Goal: Task Accomplishment & Management: Manage account settings

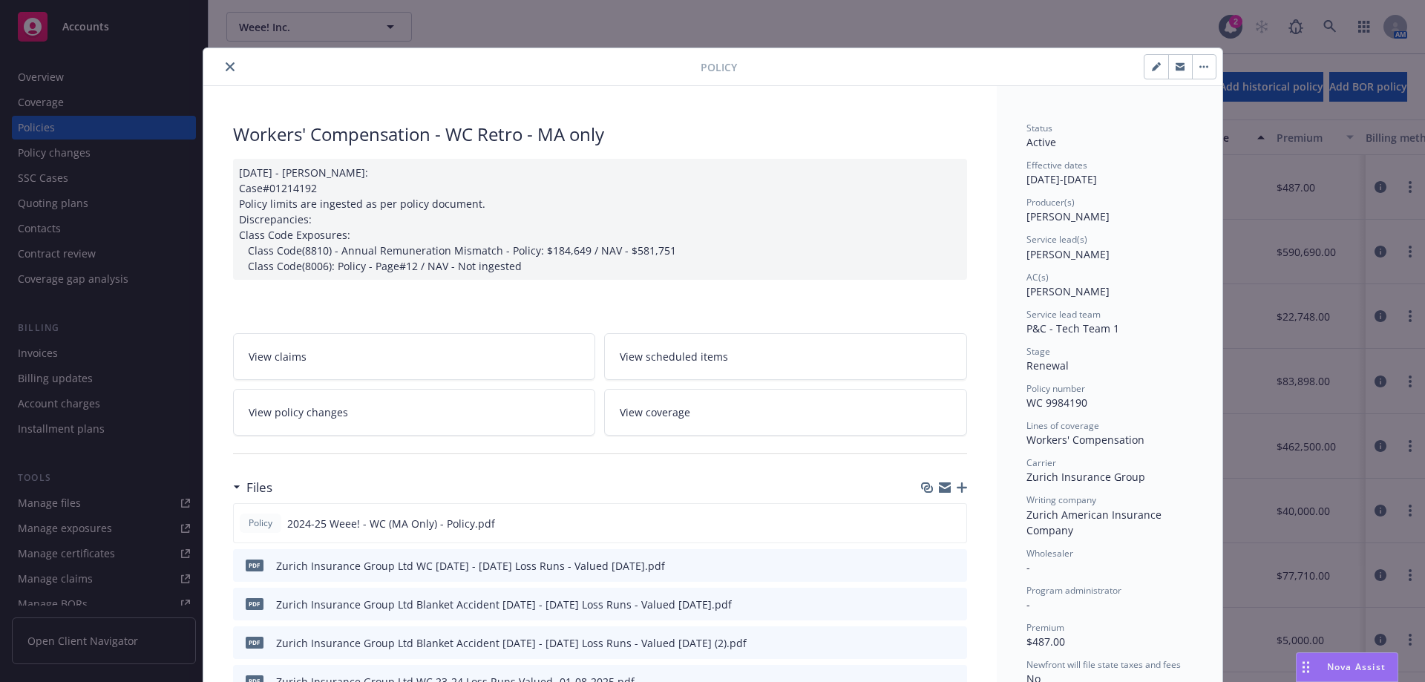
click at [226, 64] on icon "close" at bounding box center [230, 66] width 9 height 9
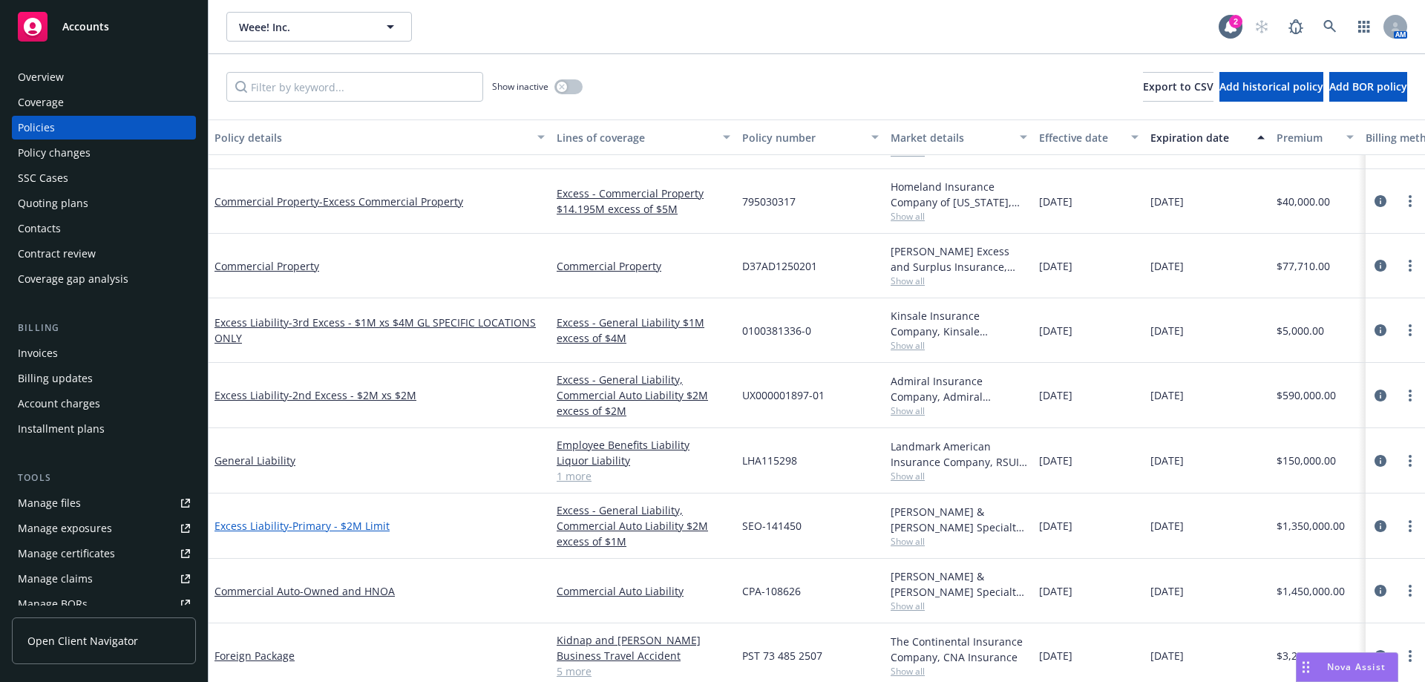
scroll to position [297, 0]
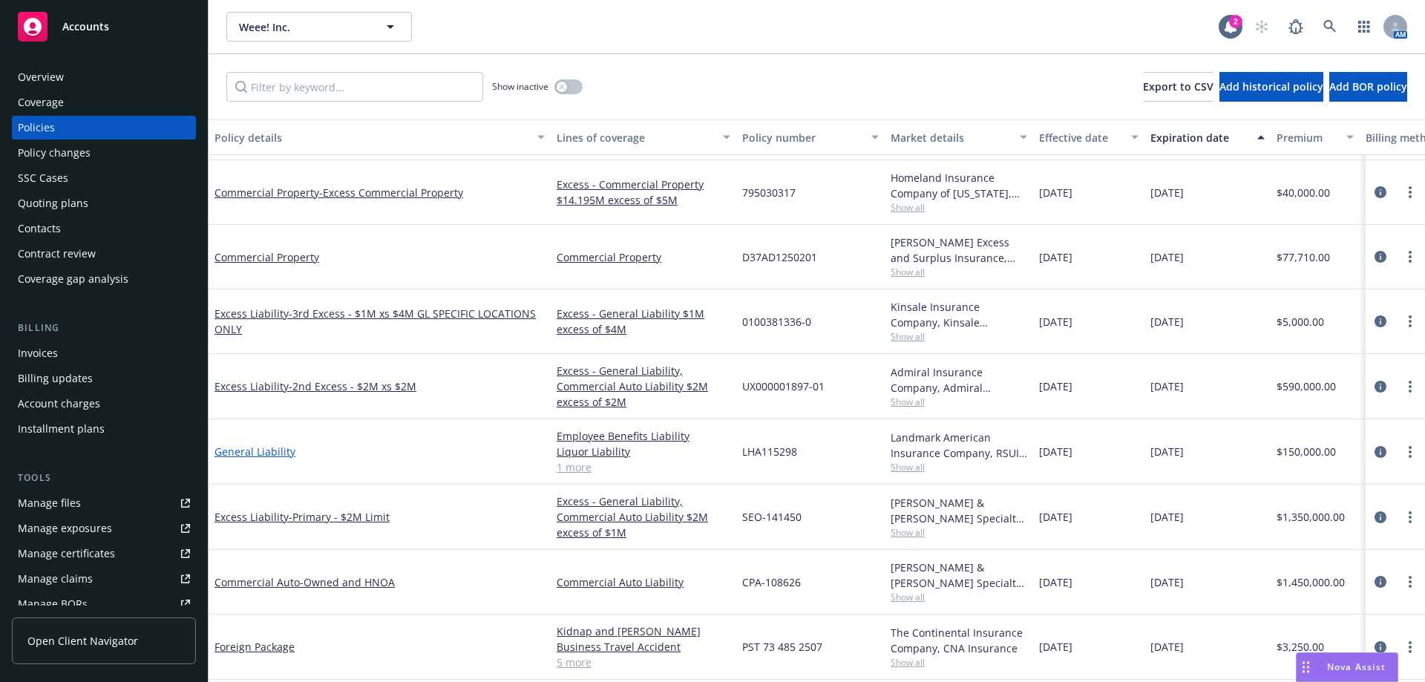
click at [275, 451] on link "General Liability" at bounding box center [254, 452] width 81 height 14
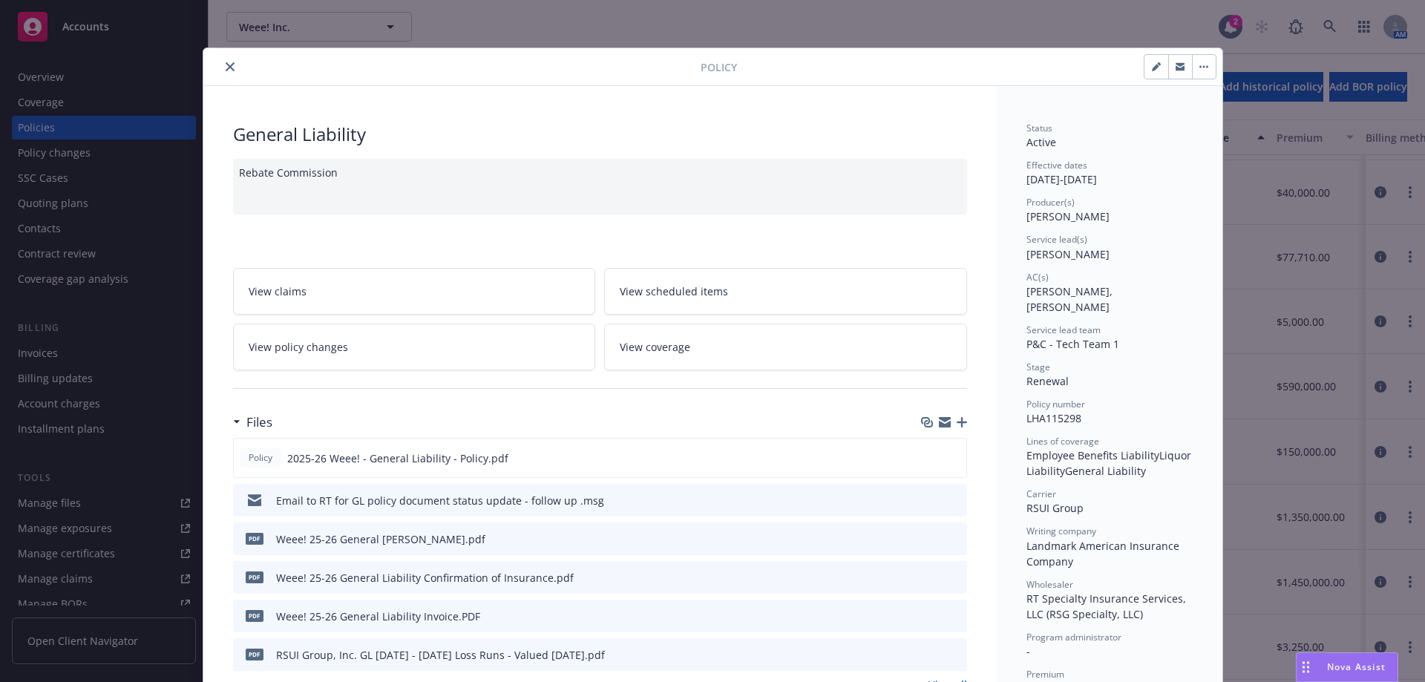
click at [939, 418] on icon "button" at bounding box center [945, 419] width 12 height 5
click at [79, 352] on div "Policy General Liability Rebate Commission View claims View scheduled items Vie…" at bounding box center [712, 341] width 1425 height 682
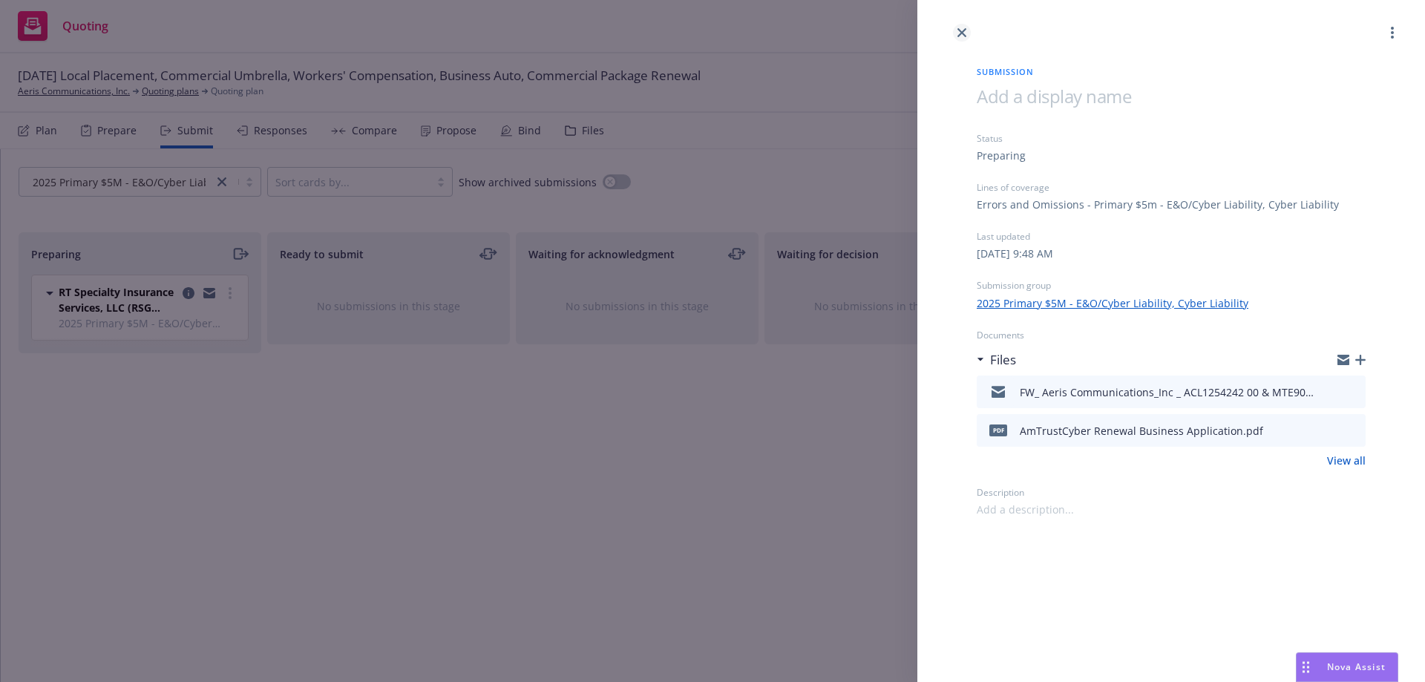
click at [953, 33] on link "close" at bounding box center [962, 33] width 18 height 18
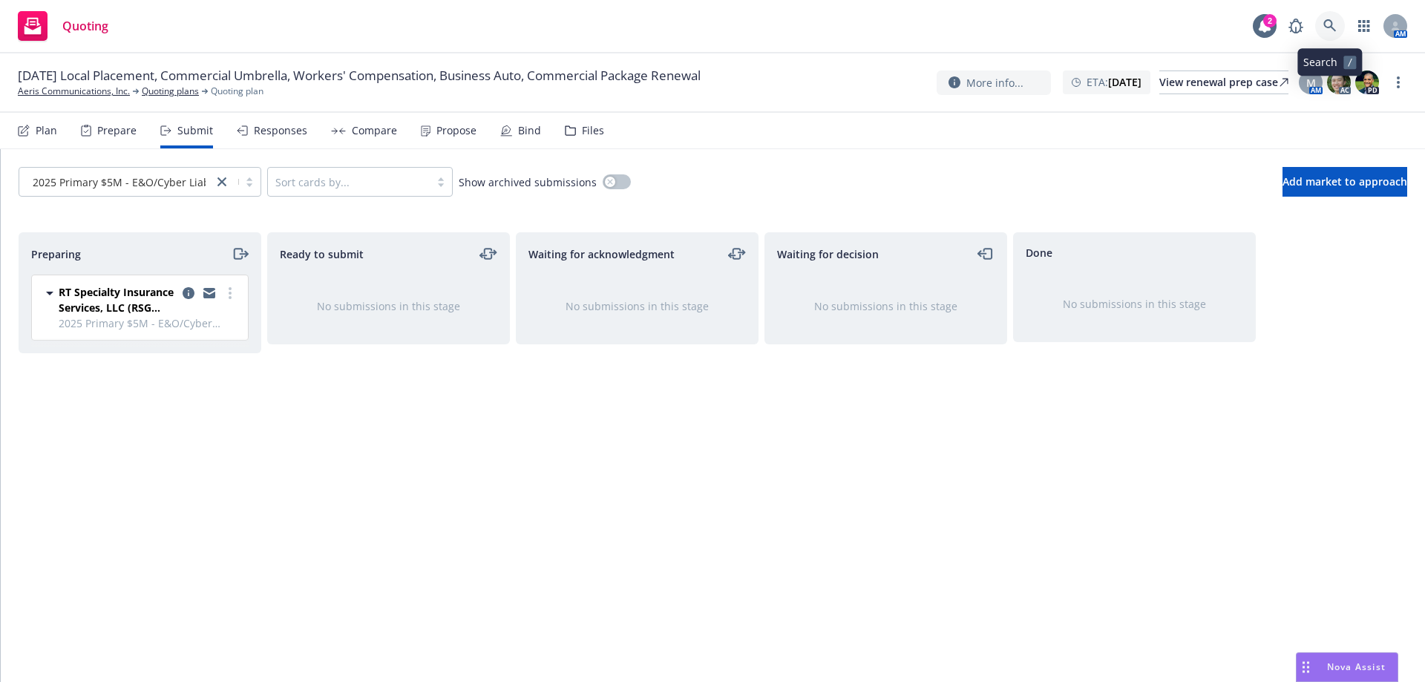
click at [1337, 29] on link at bounding box center [1330, 26] width 30 height 30
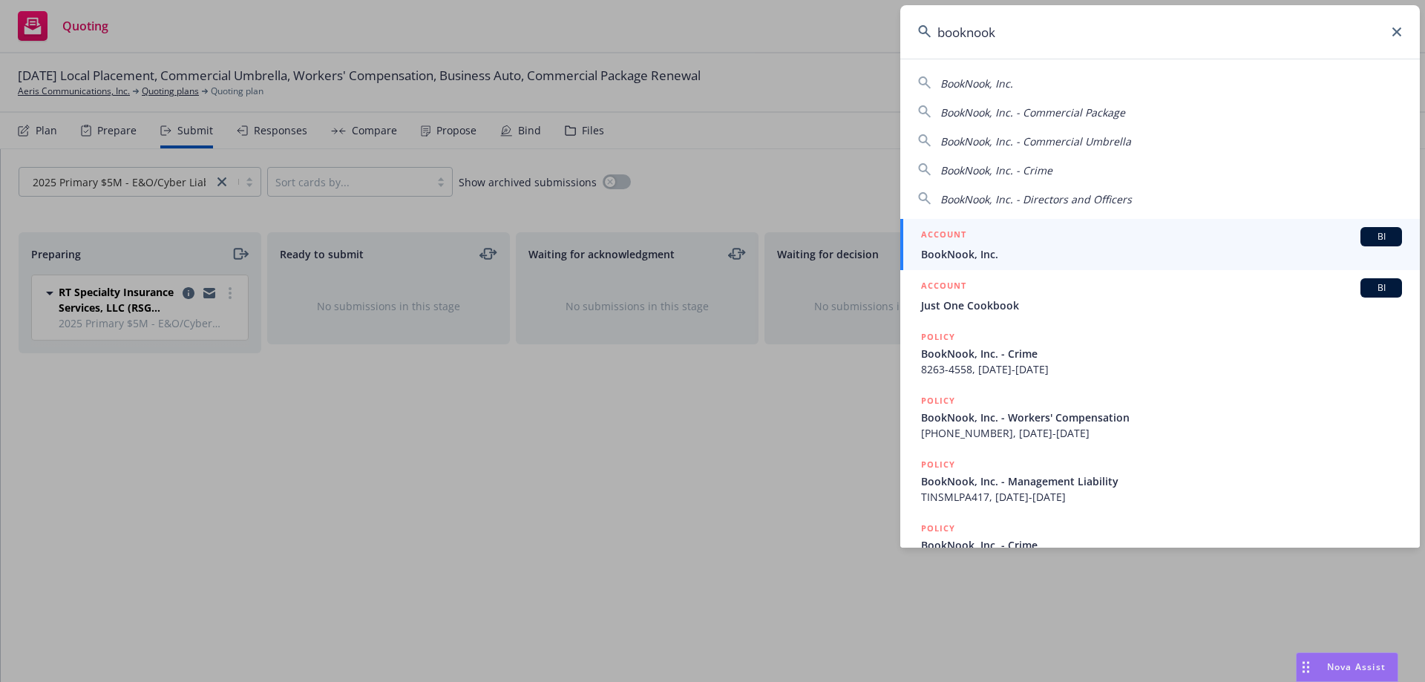
type input "booknook"
click at [1043, 249] on span "BookNook, Inc." at bounding box center [1161, 254] width 481 height 16
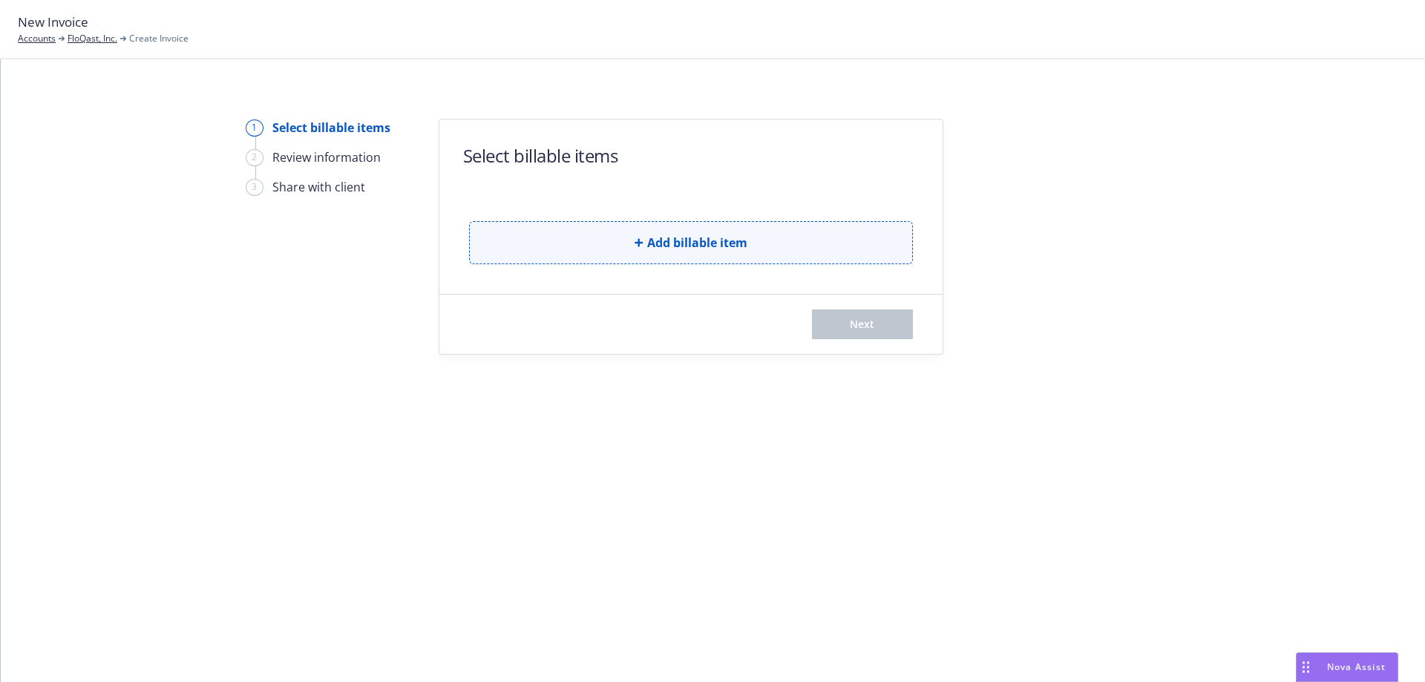
click at [545, 233] on button "Add billable item" at bounding box center [691, 242] width 444 height 43
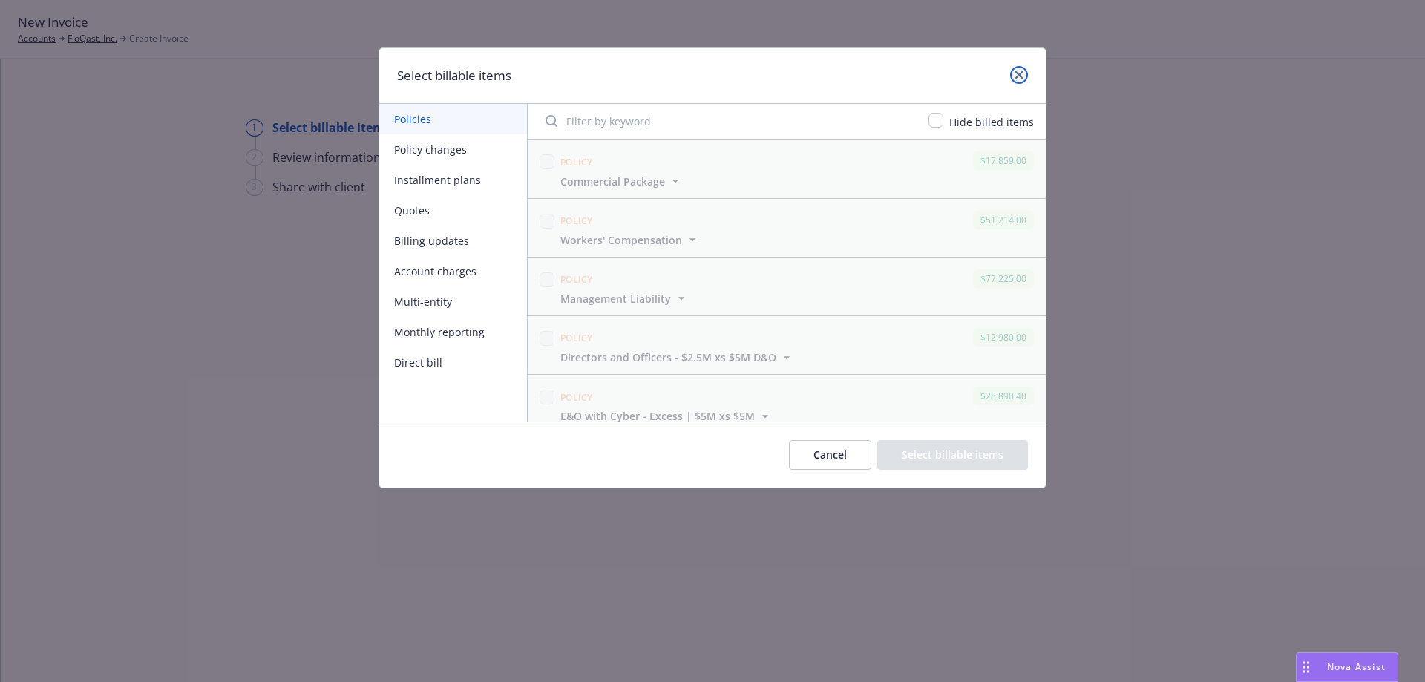
click at [1023, 70] on link "close" at bounding box center [1019, 75] width 18 height 18
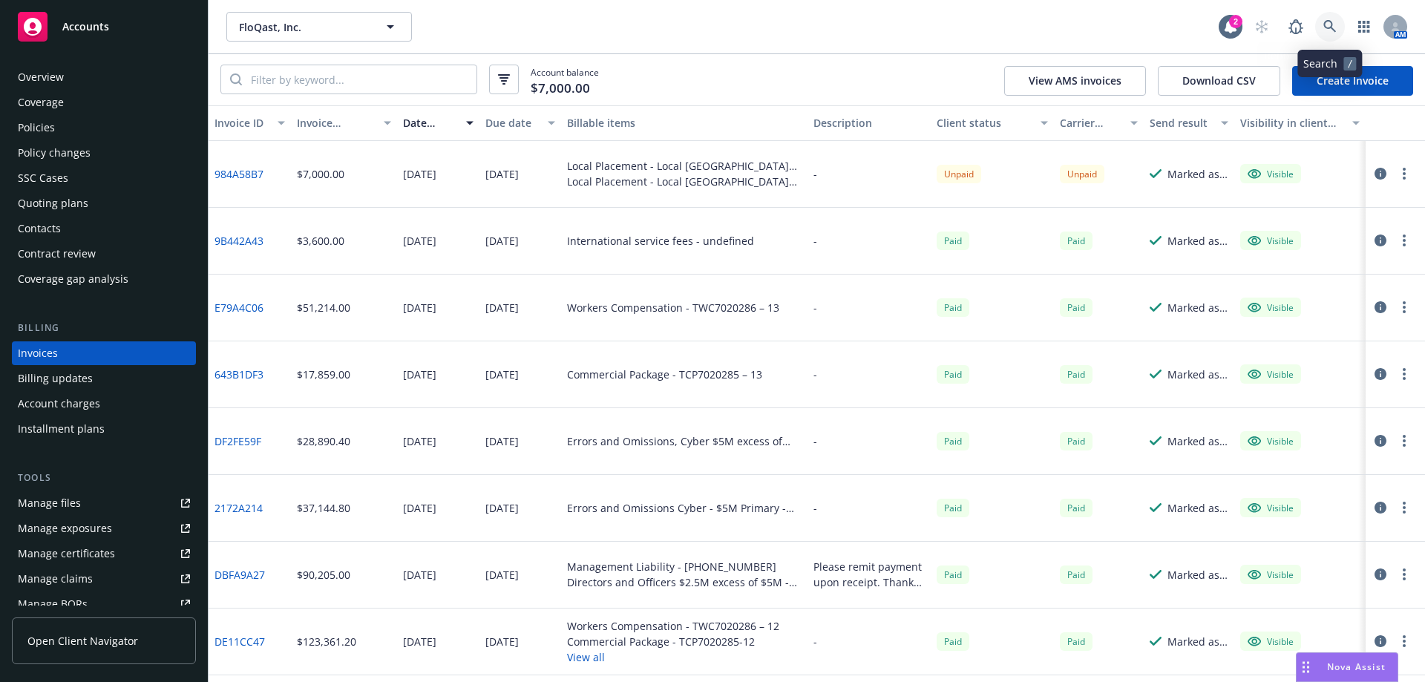
click at [1317, 30] on link at bounding box center [1330, 27] width 30 height 30
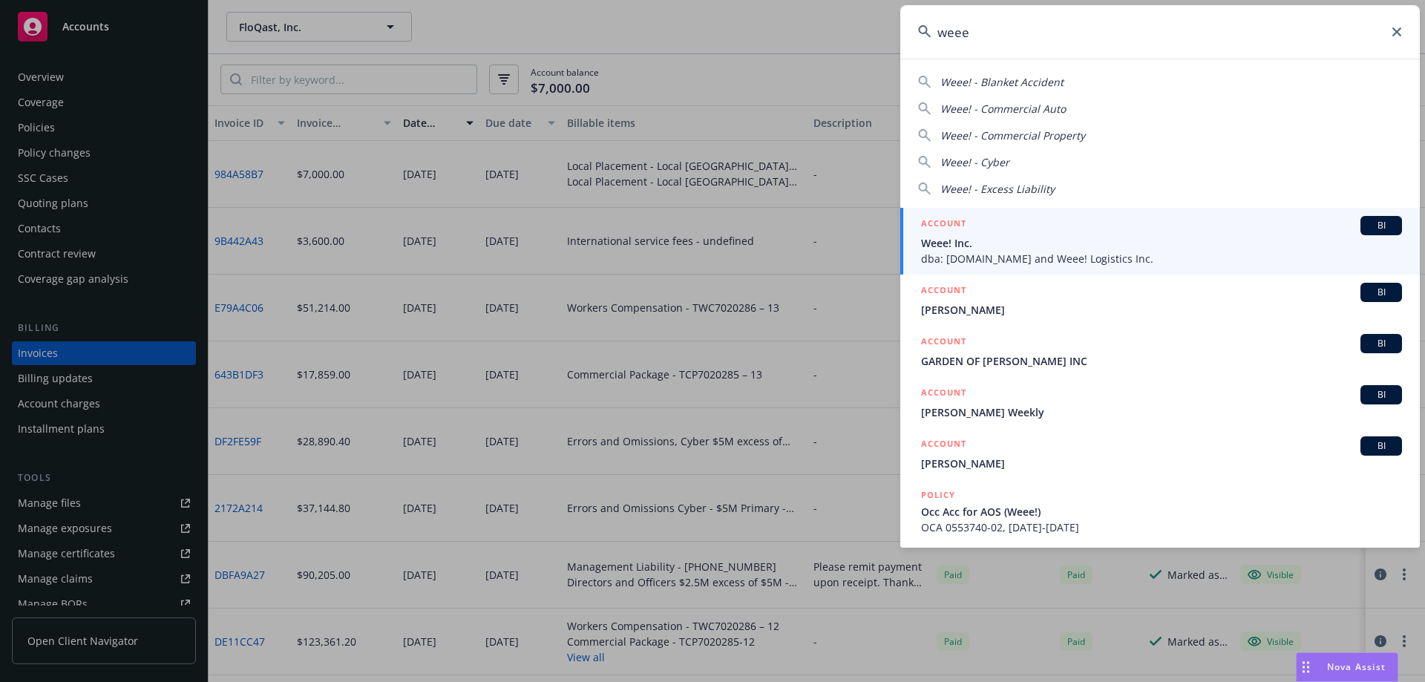
type input "weee"
click at [964, 228] on h5 "ACCOUNT" at bounding box center [943, 225] width 45 height 18
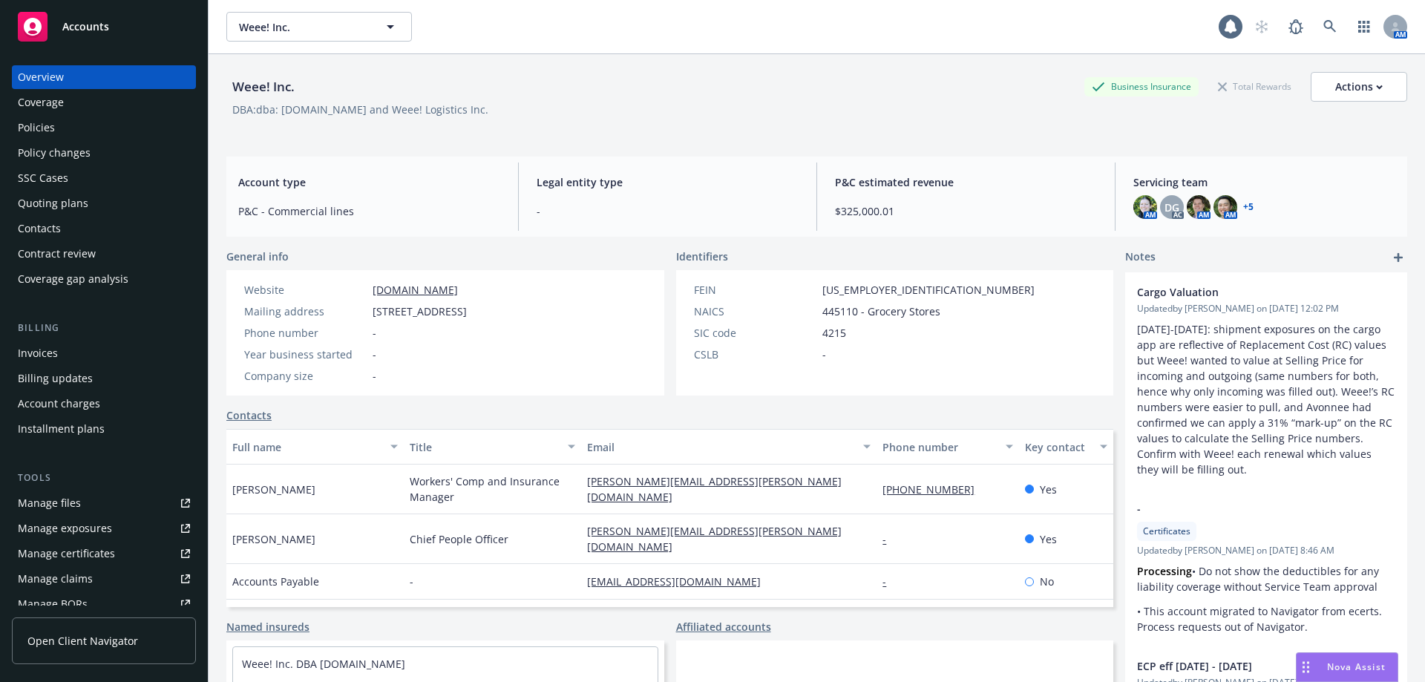
click at [85, 122] on div "Policies" at bounding box center [104, 128] width 172 height 24
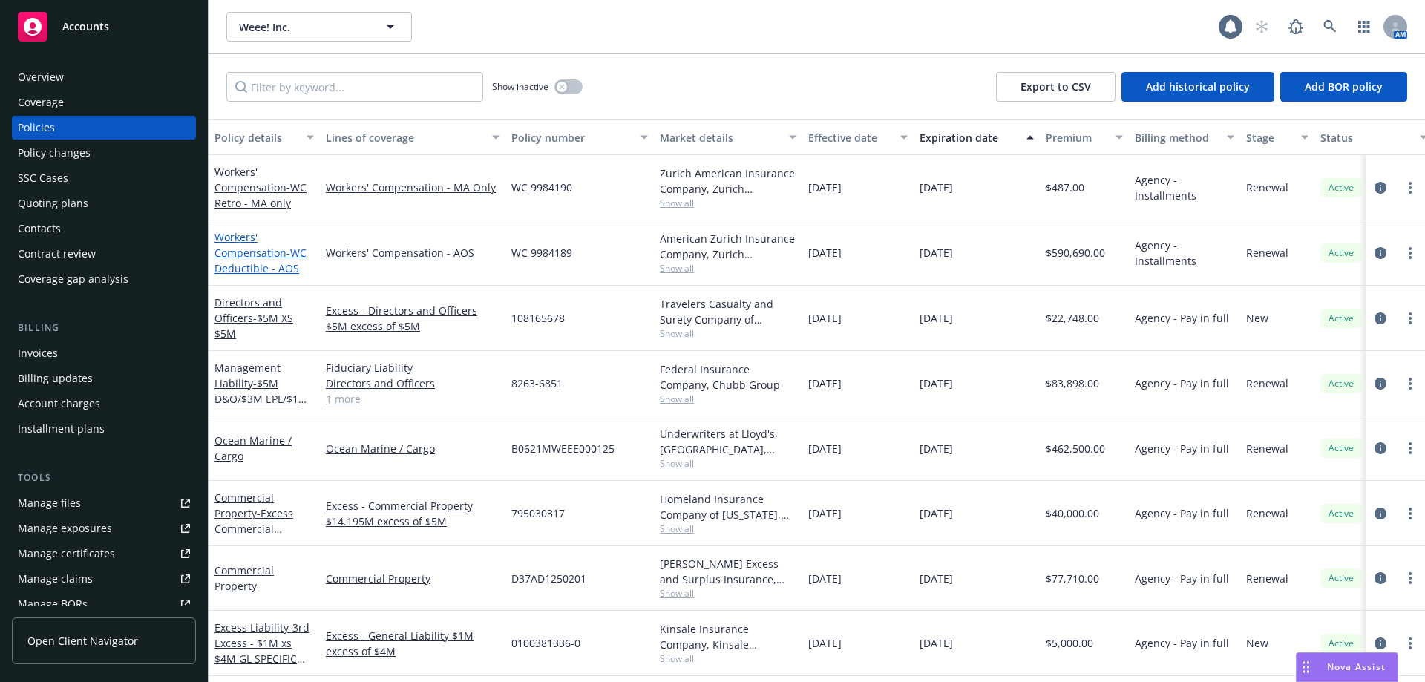
click at [253, 251] on link "Workers' Compensation - WC Deductible - AOS" at bounding box center [260, 252] width 92 height 45
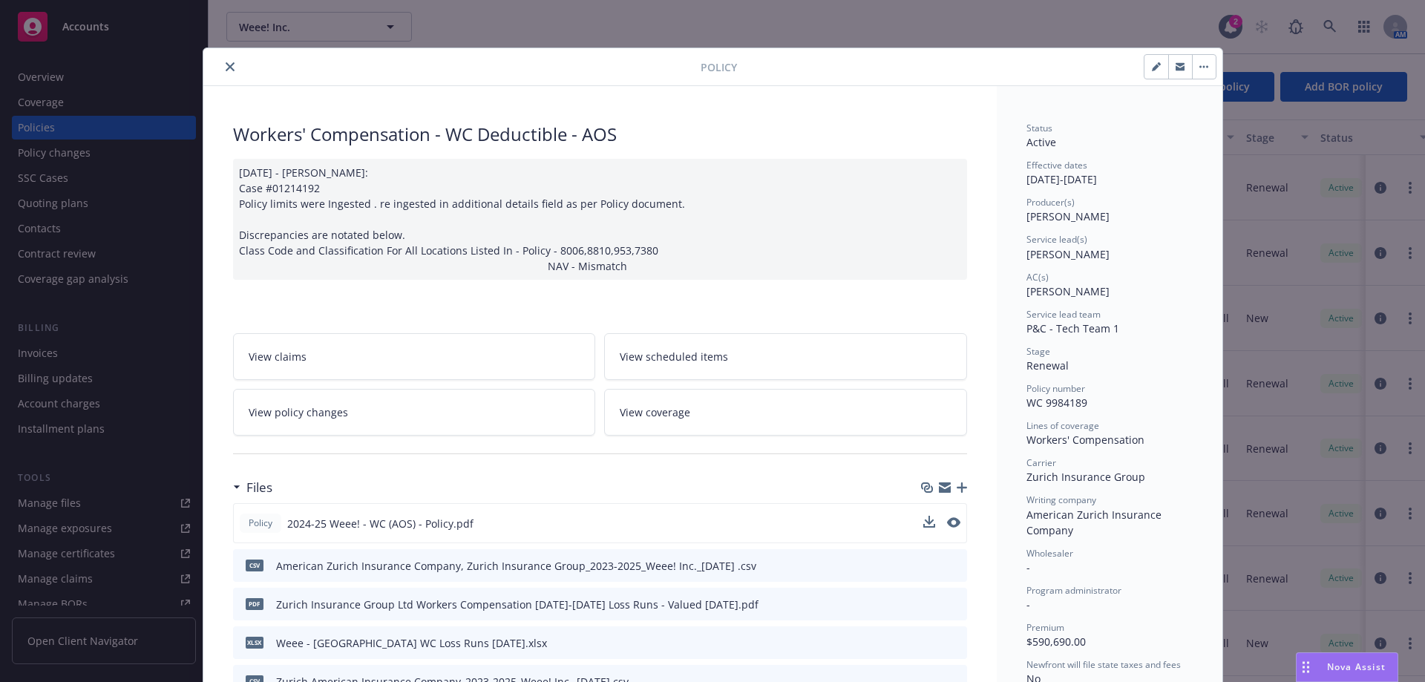
scroll to position [223, 0]
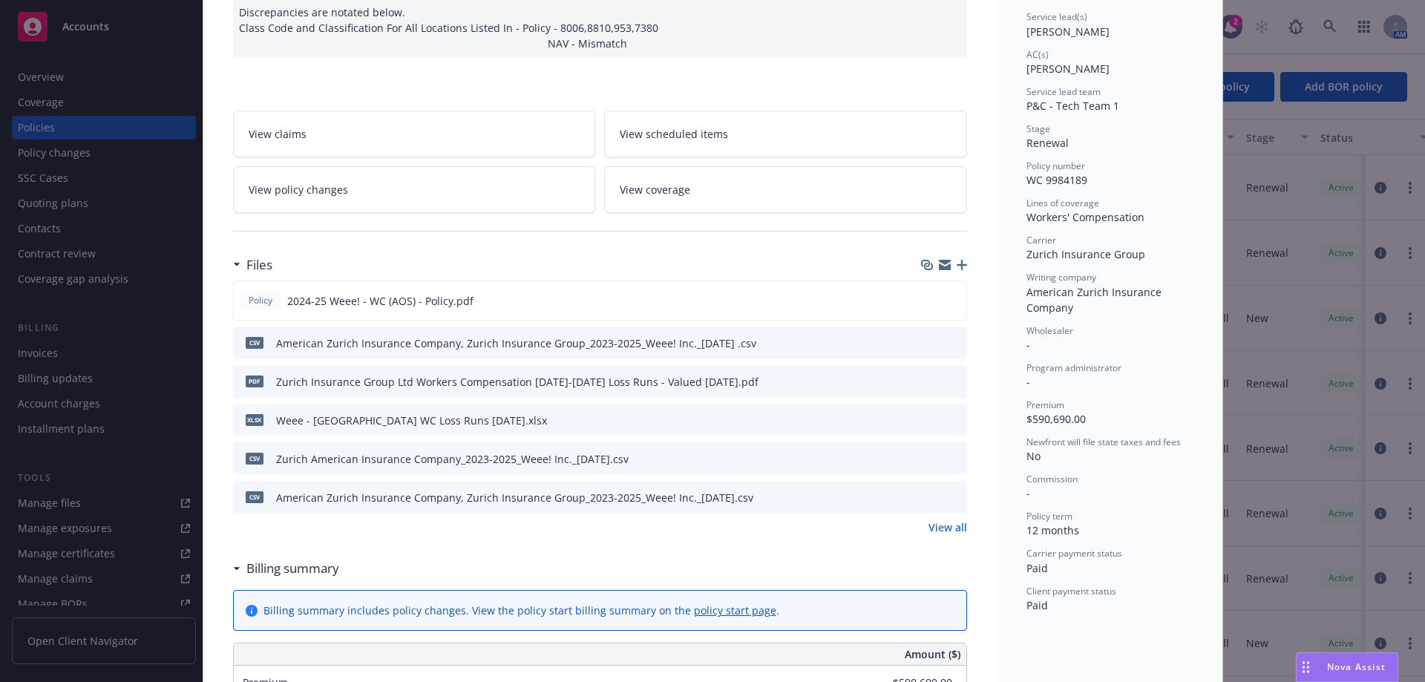
click at [931, 534] on link "View all" at bounding box center [947, 527] width 39 height 16
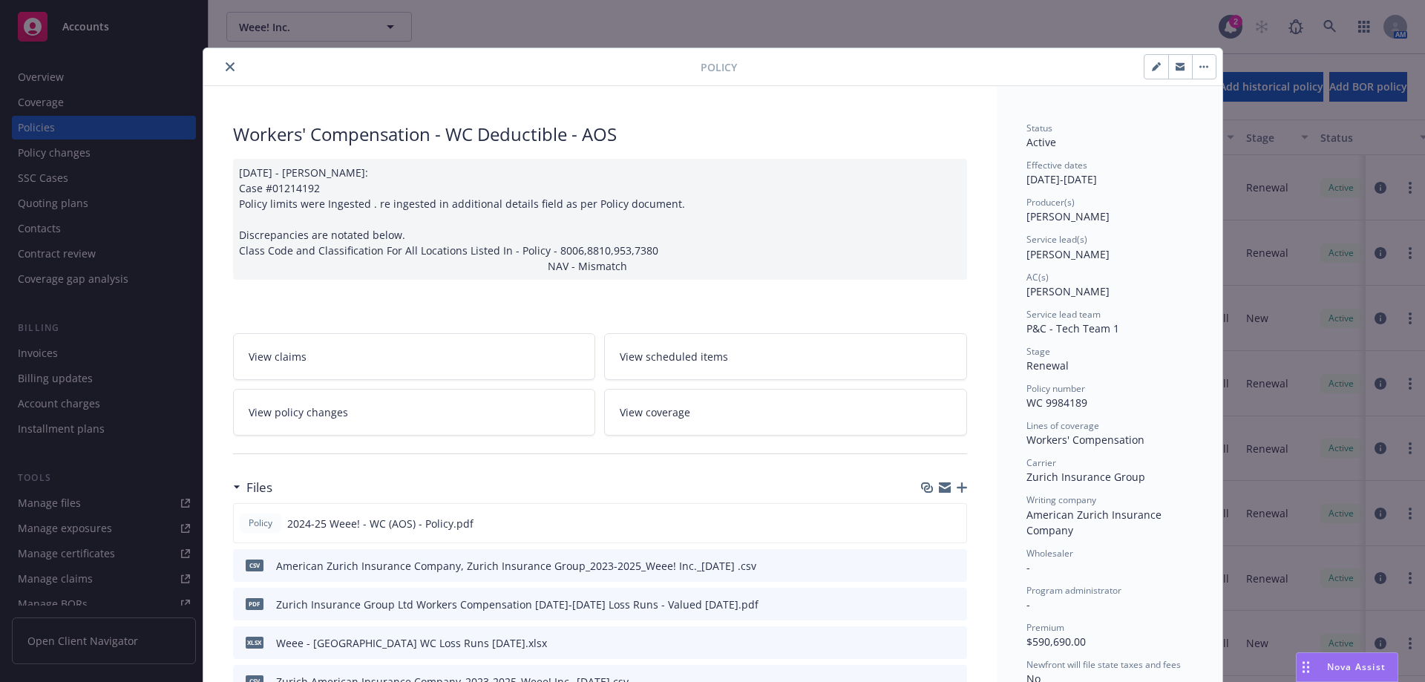
click at [226, 64] on icon "close" at bounding box center [230, 66] width 9 height 9
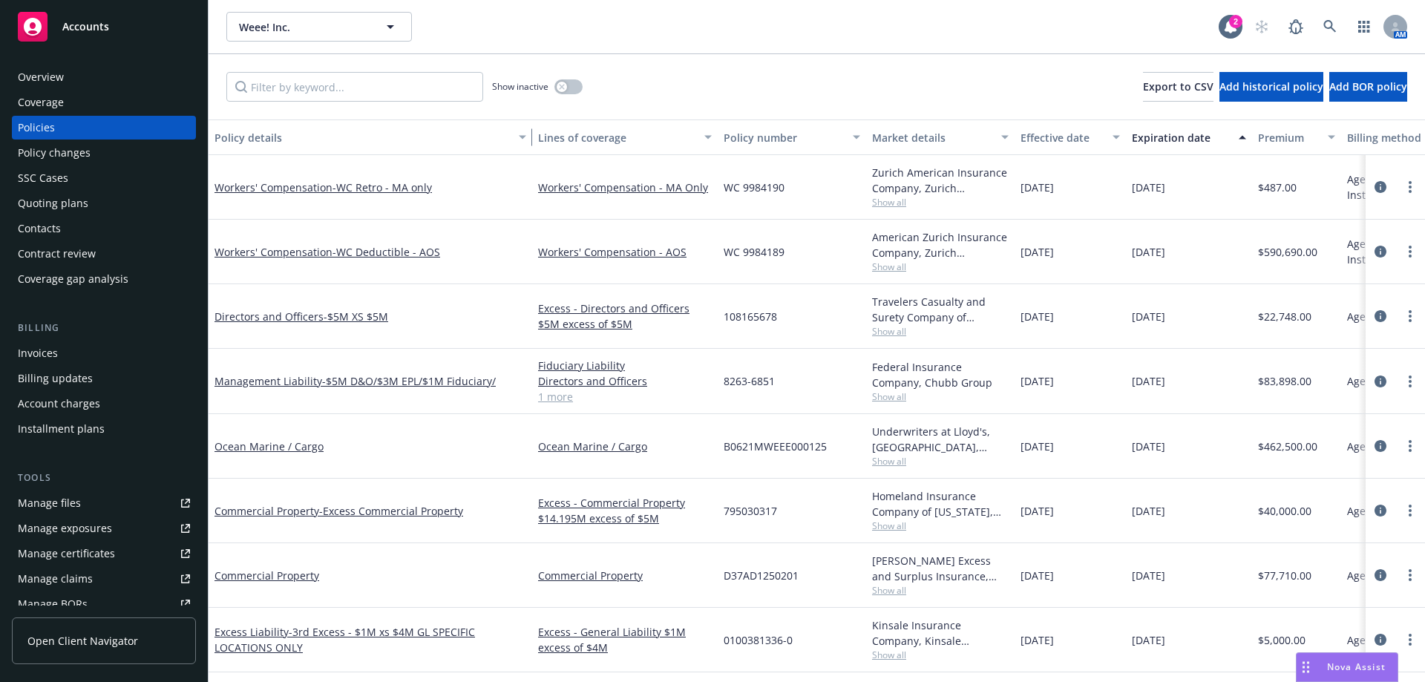
drag, startPoint x: 315, startPoint y: 143, endPoint x: 527, endPoint y: 133, distance: 212.5
click at [527, 133] on div "button" at bounding box center [524, 137] width 7 height 34
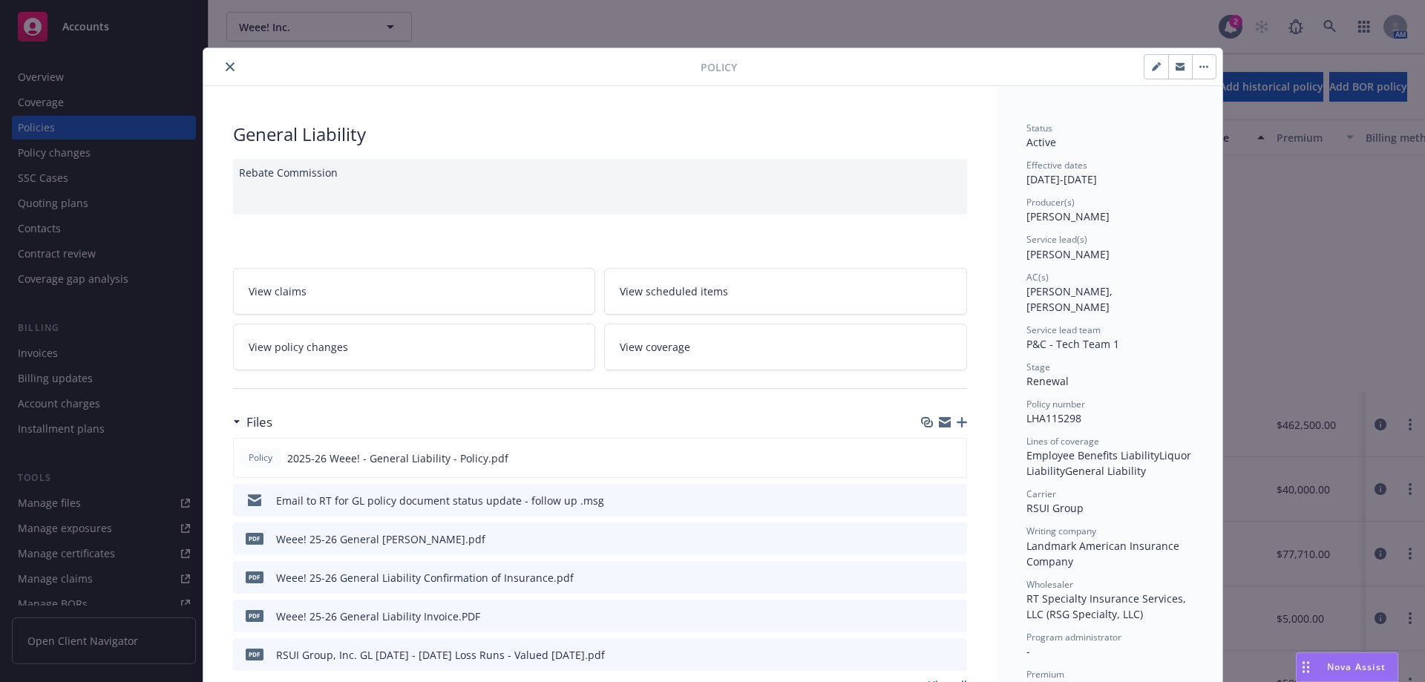
scroll to position [297, 0]
click at [226, 68] on icon "close" at bounding box center [230, 66] width 9 height 9
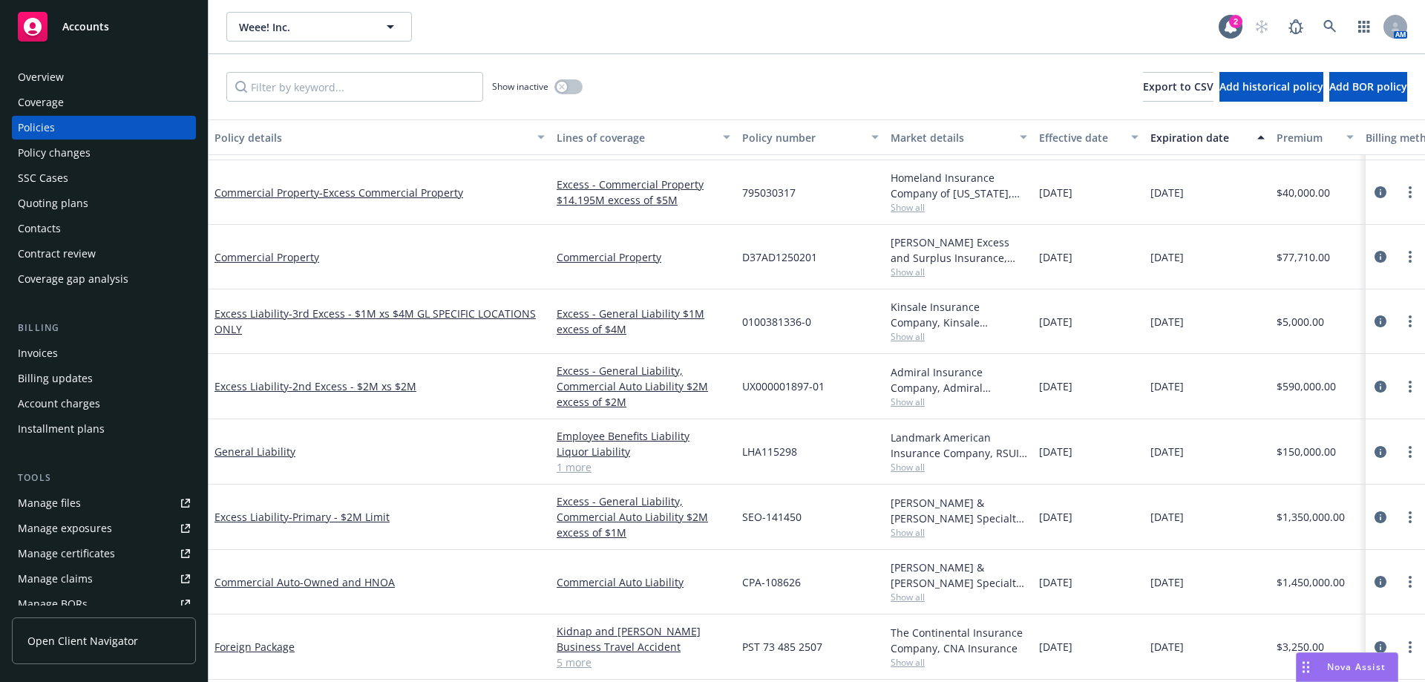
click at [117, 546] on link "Manage certificates" at bounding box center [104, 554] width 184 height 24
click at [70, 547] on div "Manage certificates" at bounding box center [66, 554] width 97 height 24
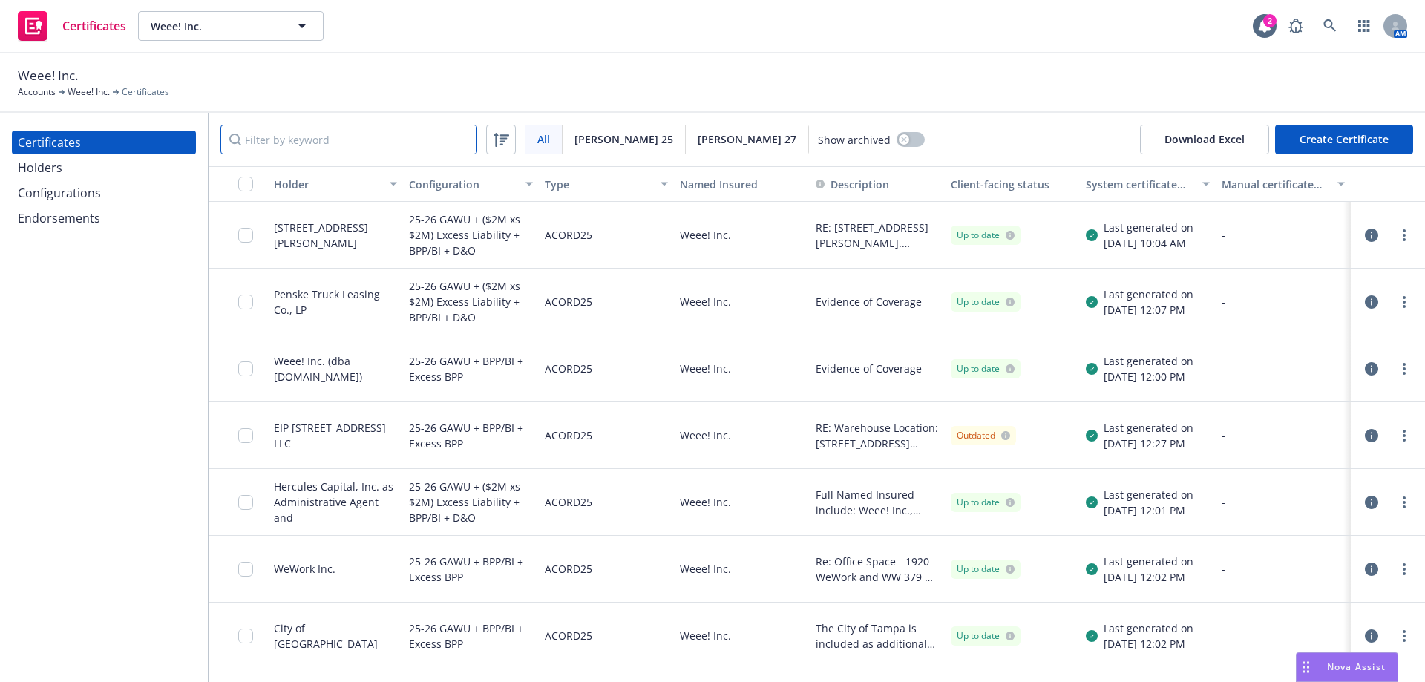
click at [315, 151] on input "Filter by keyword" at bounding box center [348, 140] width 257 height 30
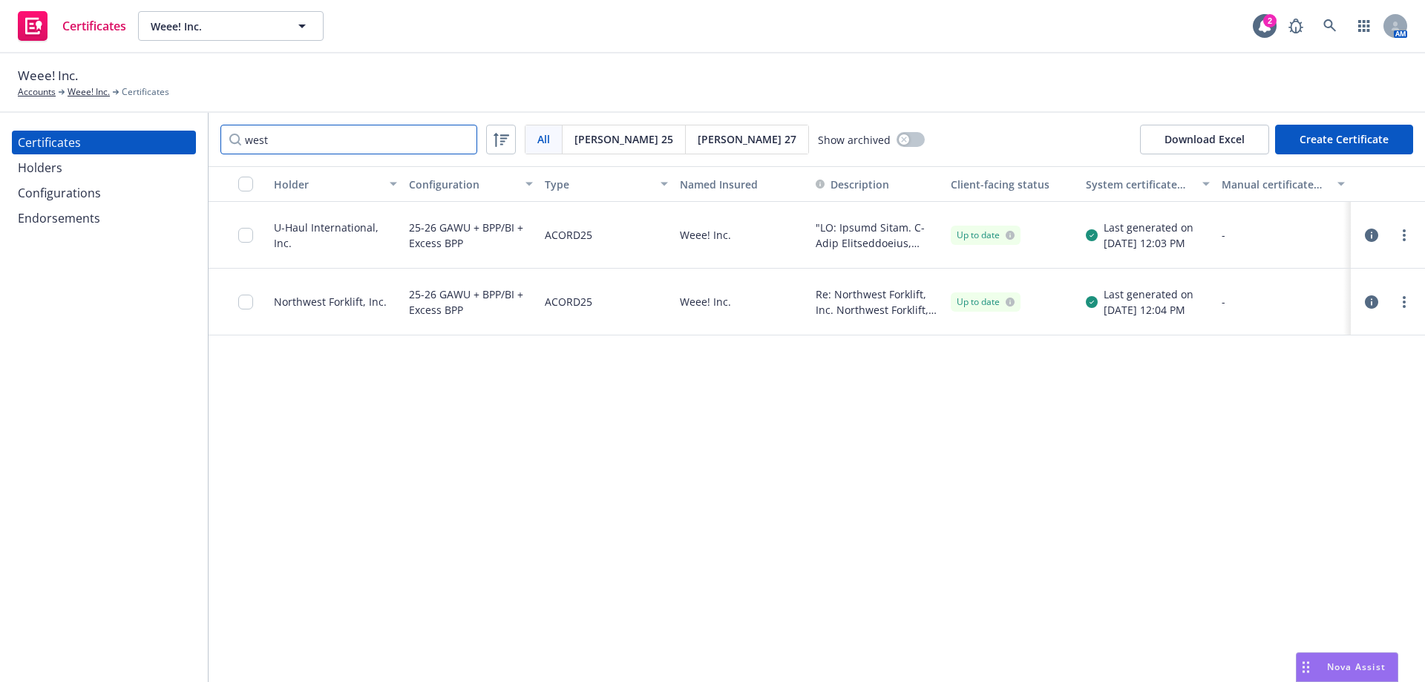
type input "west"
click at [1337, 145] on button "Create Certificate" at bounding box center [1344, 140] width 138 height 30
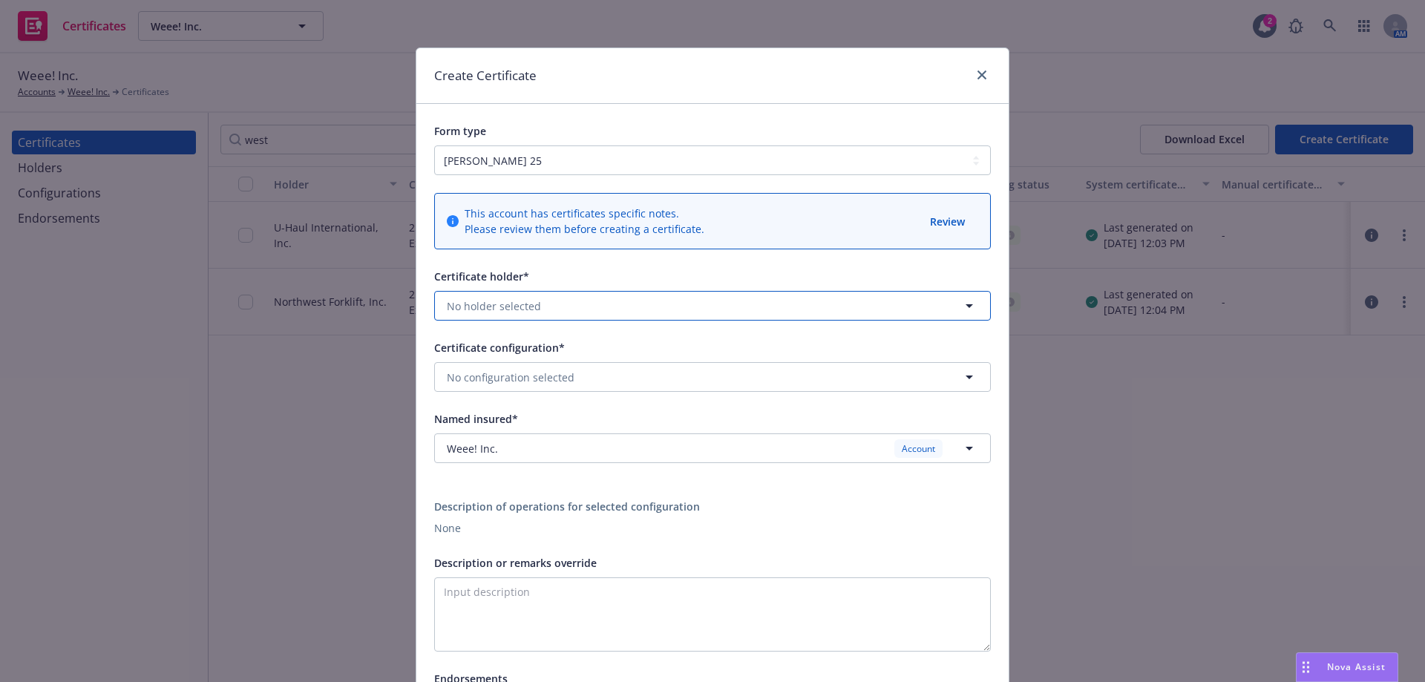
click at [541, 299] on button "No holder selected" at bounding box center [712, 306] width 557 height 30
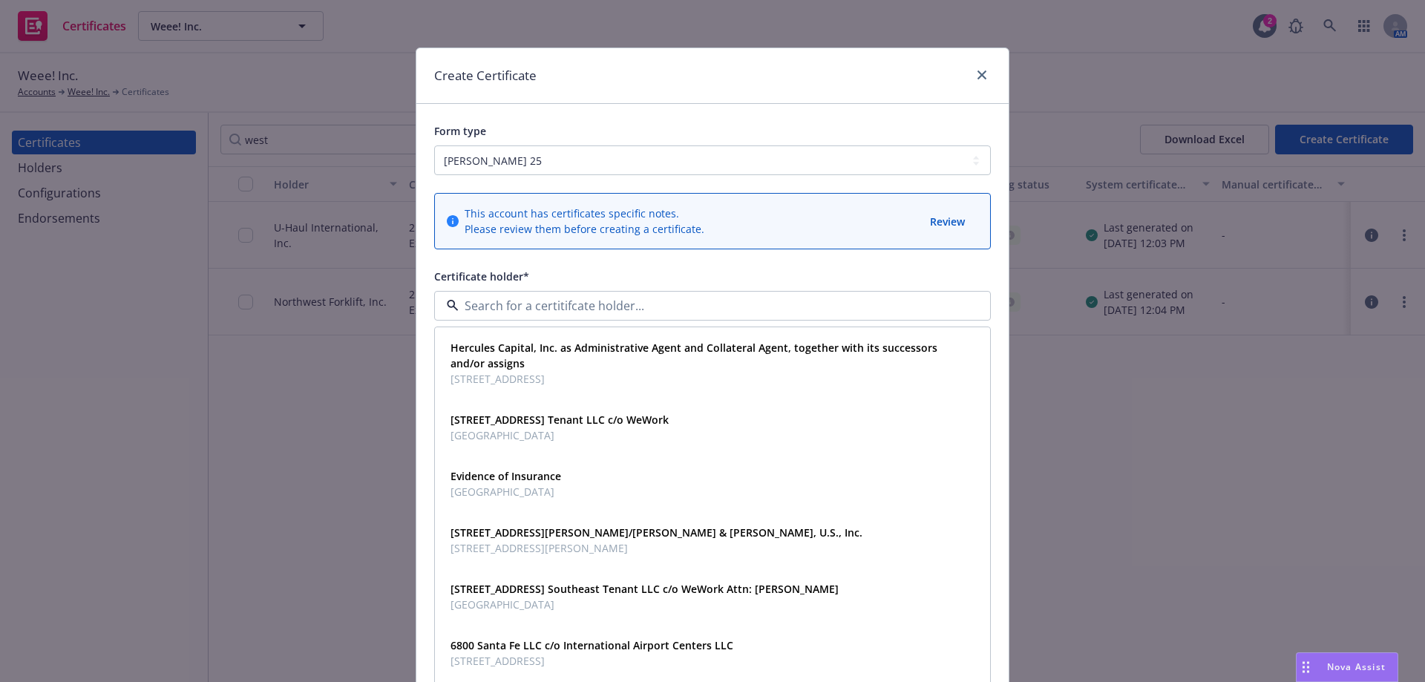
click at [485, 272] on span "Certificate holder*" at bounding box center [481, 276] width 95 height 14
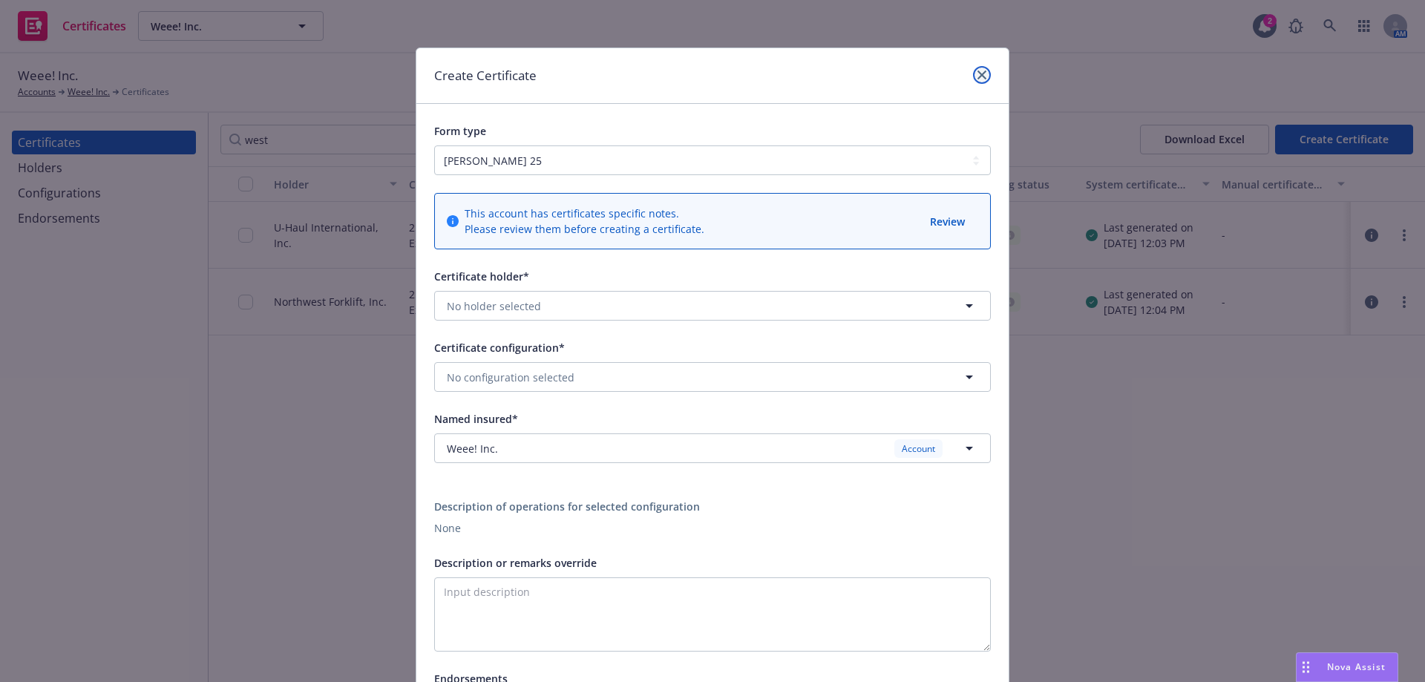
click at [978, 78] on icon "close" at bounding box center [981, 75] width 9 height 9
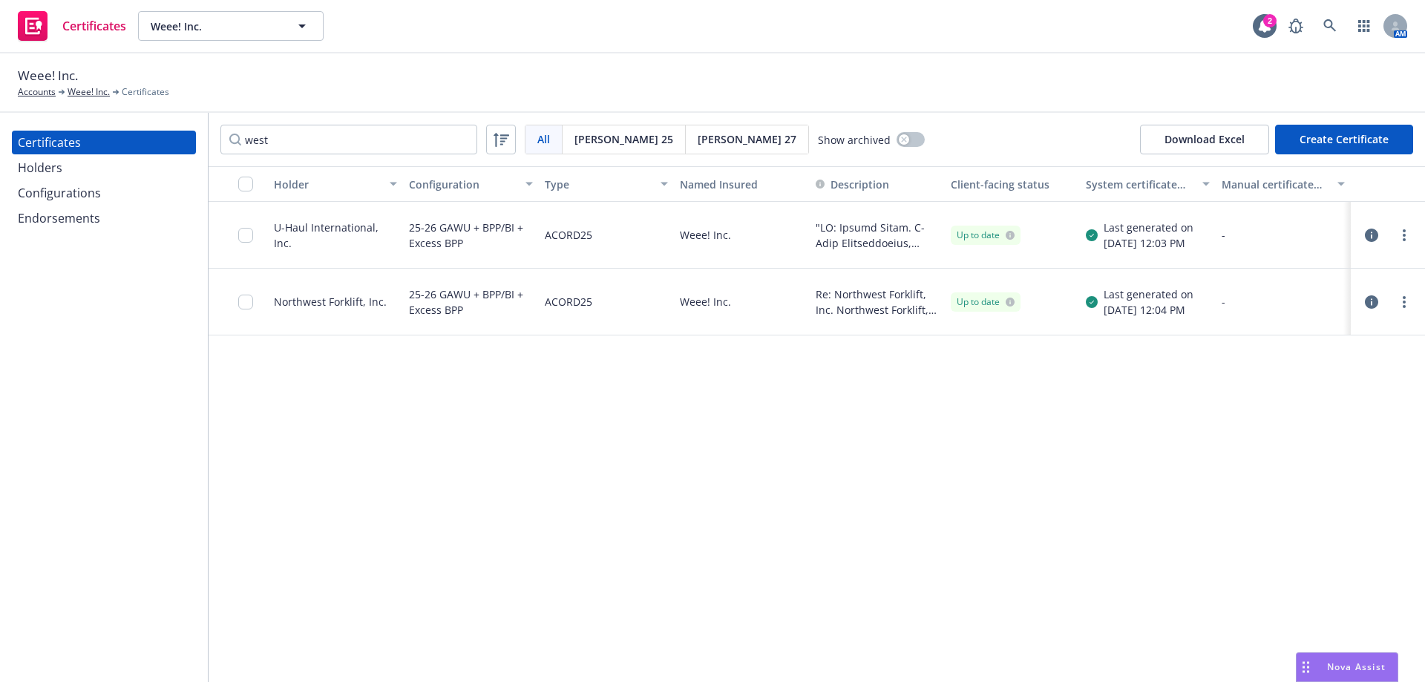
click at [66, 168] on div "Holders" at bounding box center [104, 168] width 172 height 24
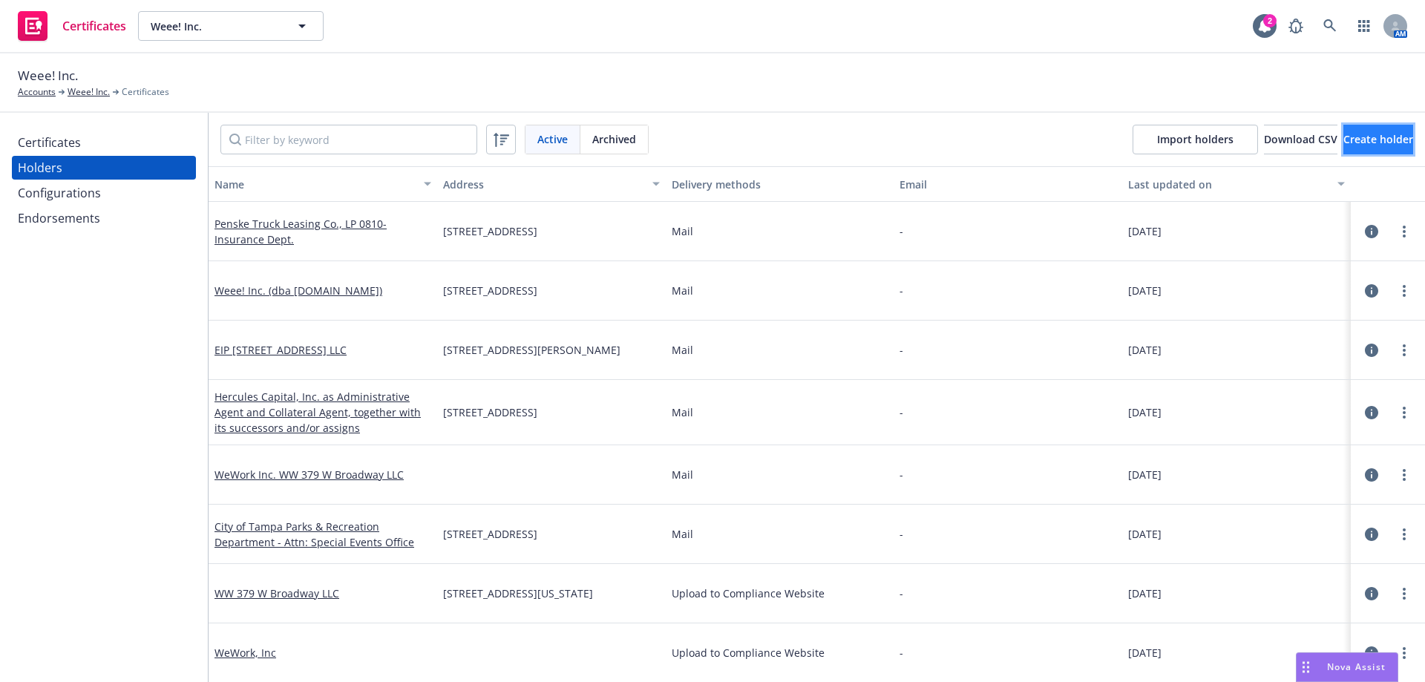
click at [1343, 142] on span "Create holder" at bounding box center [1378, 139] width 70 height 14
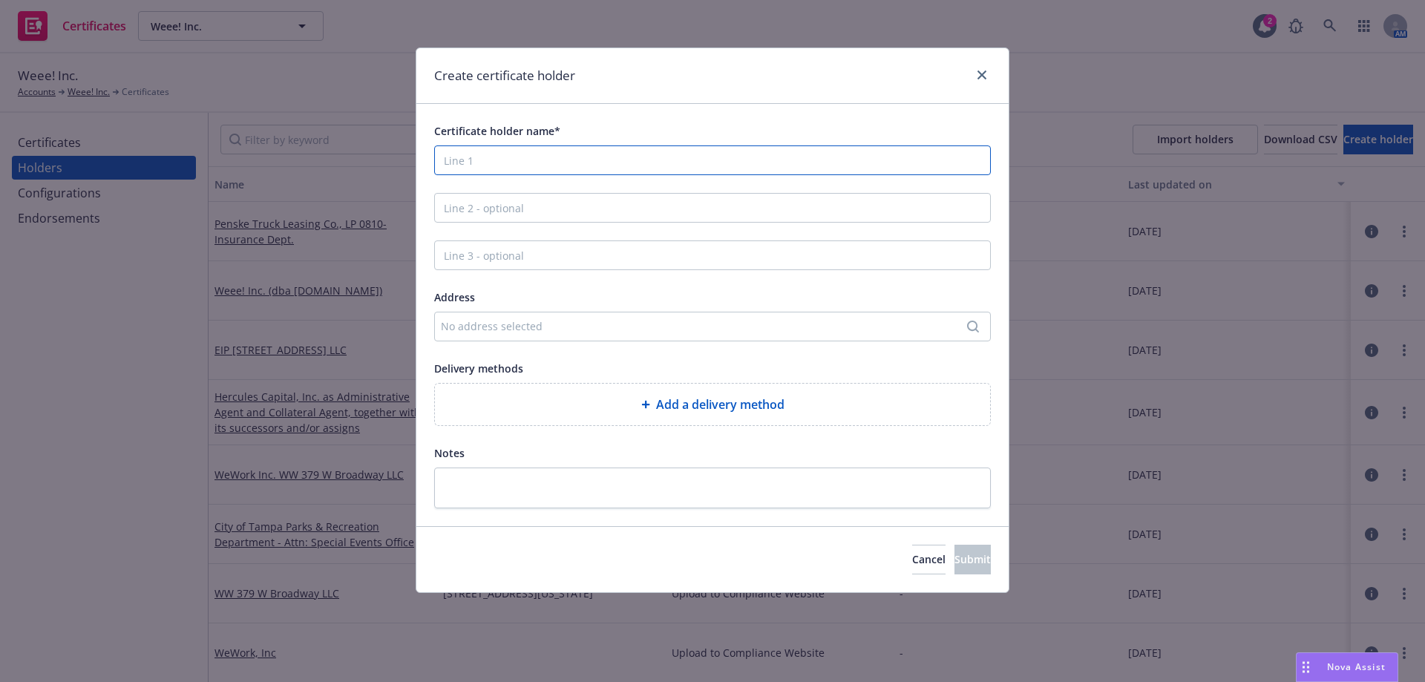
click at [597, 160] on input "Certificate holder name*" at bounding box center [712, 160] width 557 height 30
paste input "West Coast Bottles, LLC; a California limited liability company"
type input "West Coast Bottles, LLC; a California limited liability company"
click at [491, 319] on div "No address selected" at bounding box center [705, 326] width 528 height 16
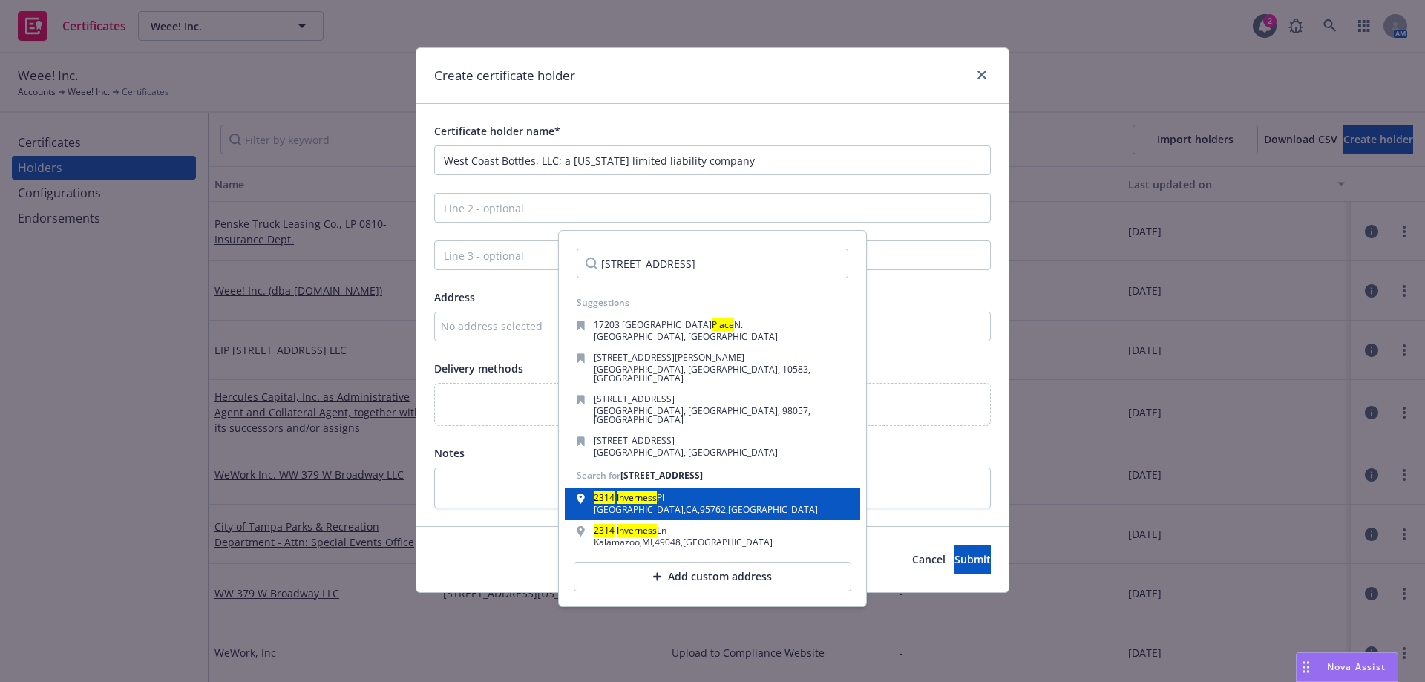
type input "2314 Inverness Place"
click at [659, 491] on span "Pl" at bounding box center [660, 497] width 7 height 13
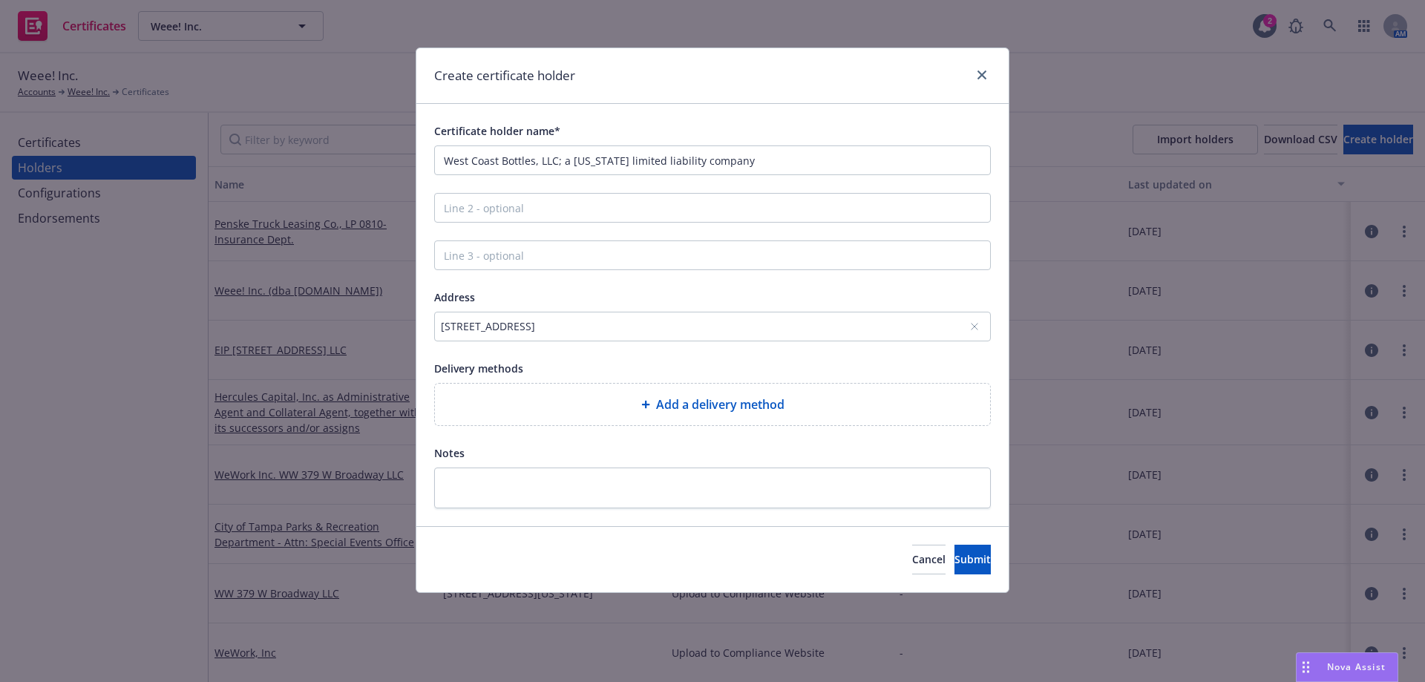
click at [679, 400] on span "Add a delivery method" at bounding box center [720, 405] width 128 height 18
select select "EMAIL"
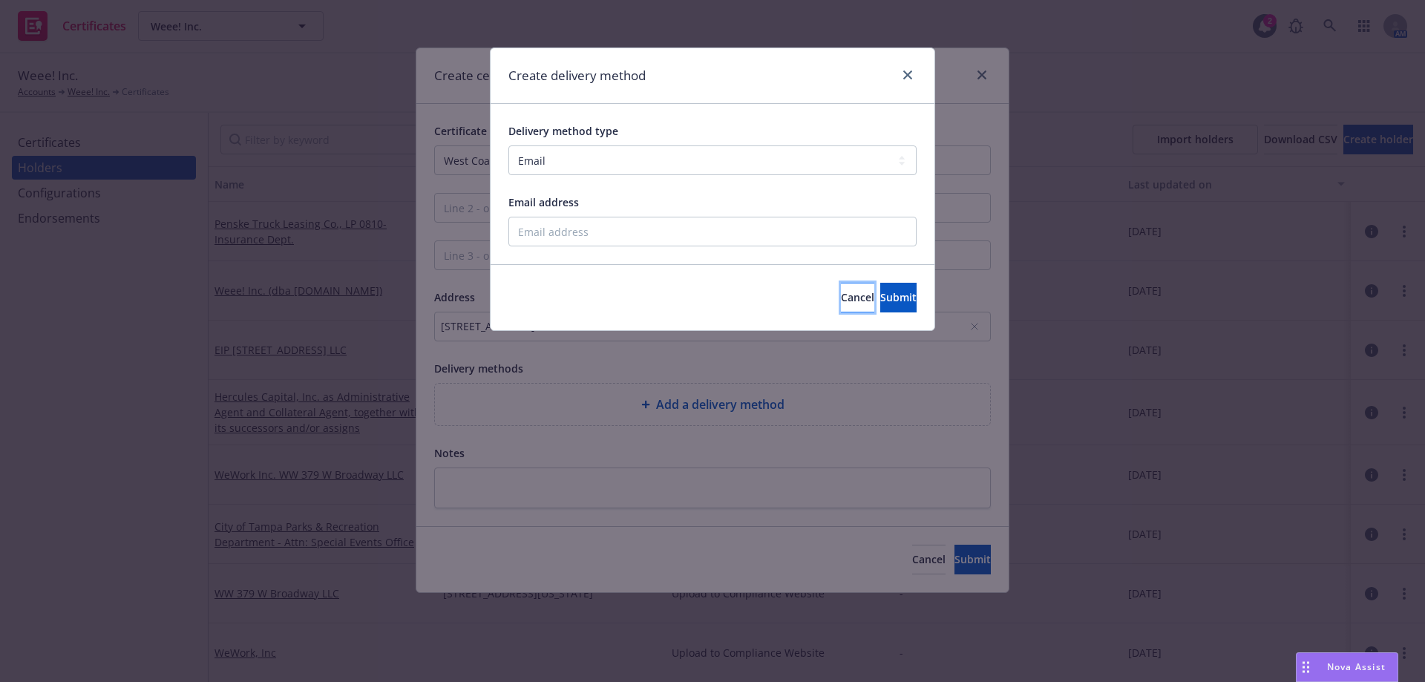
click at [841, 291] on span "Cancel" at bounding box center [857, 297] width 33 height 14
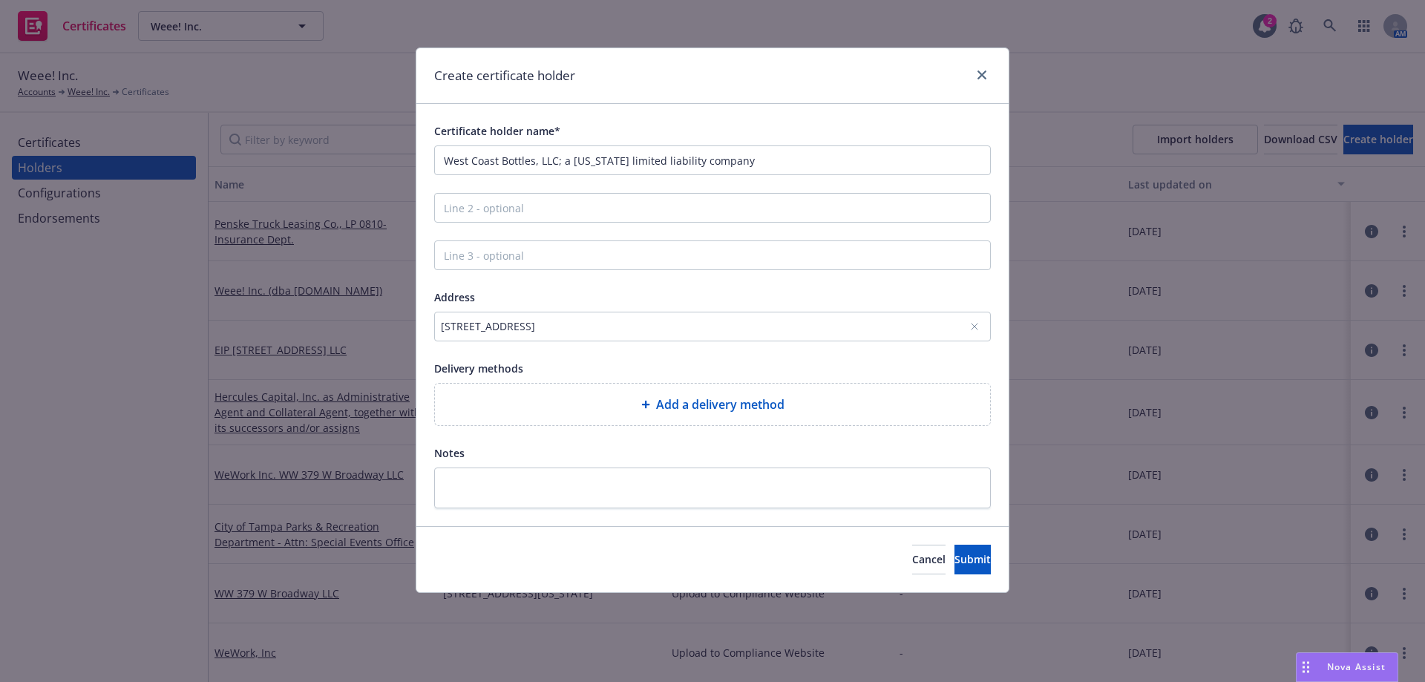
click at [960, 541] on div "Cancel Submit" at bounding box center [712, 559] width 592 height 66
click at [954, 555] on span "Submit" at bounding box center [972, 559] width 36 height 14
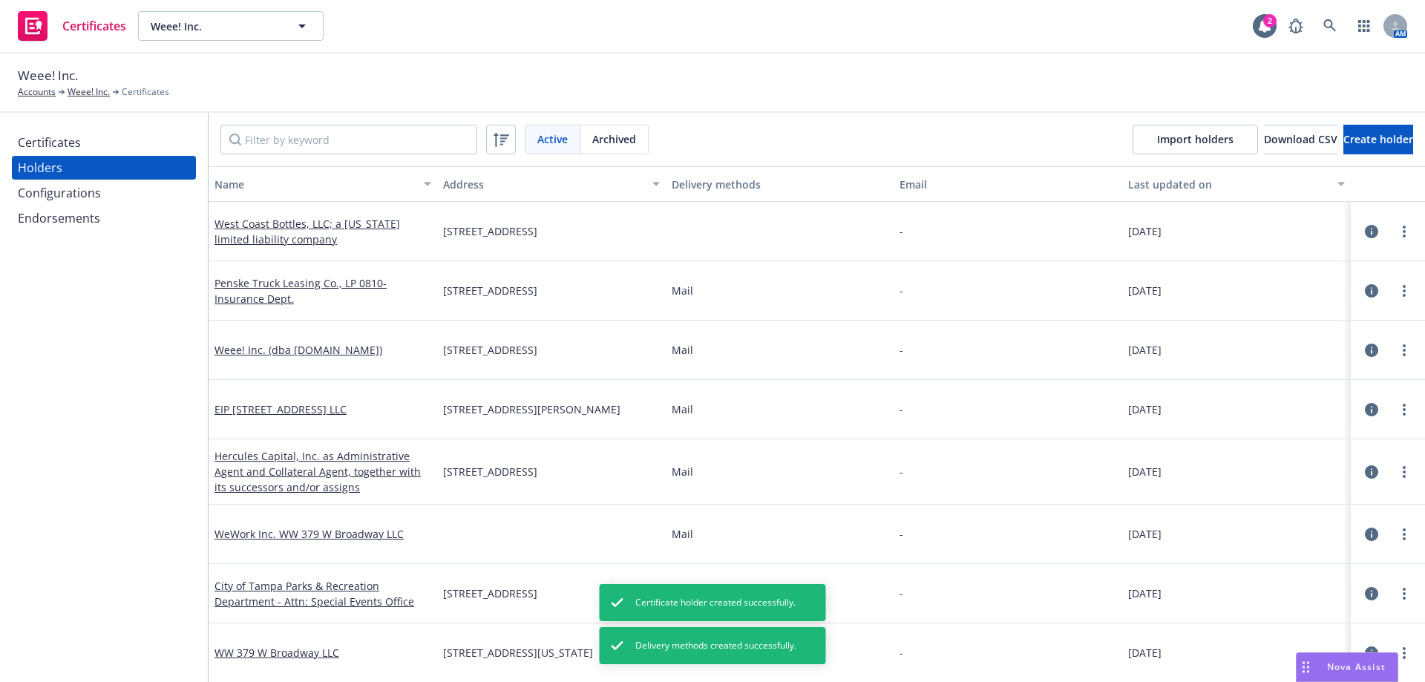
click at [111, 142] on div "Certificates" at bounding box center [104, 143] width 172 height 24
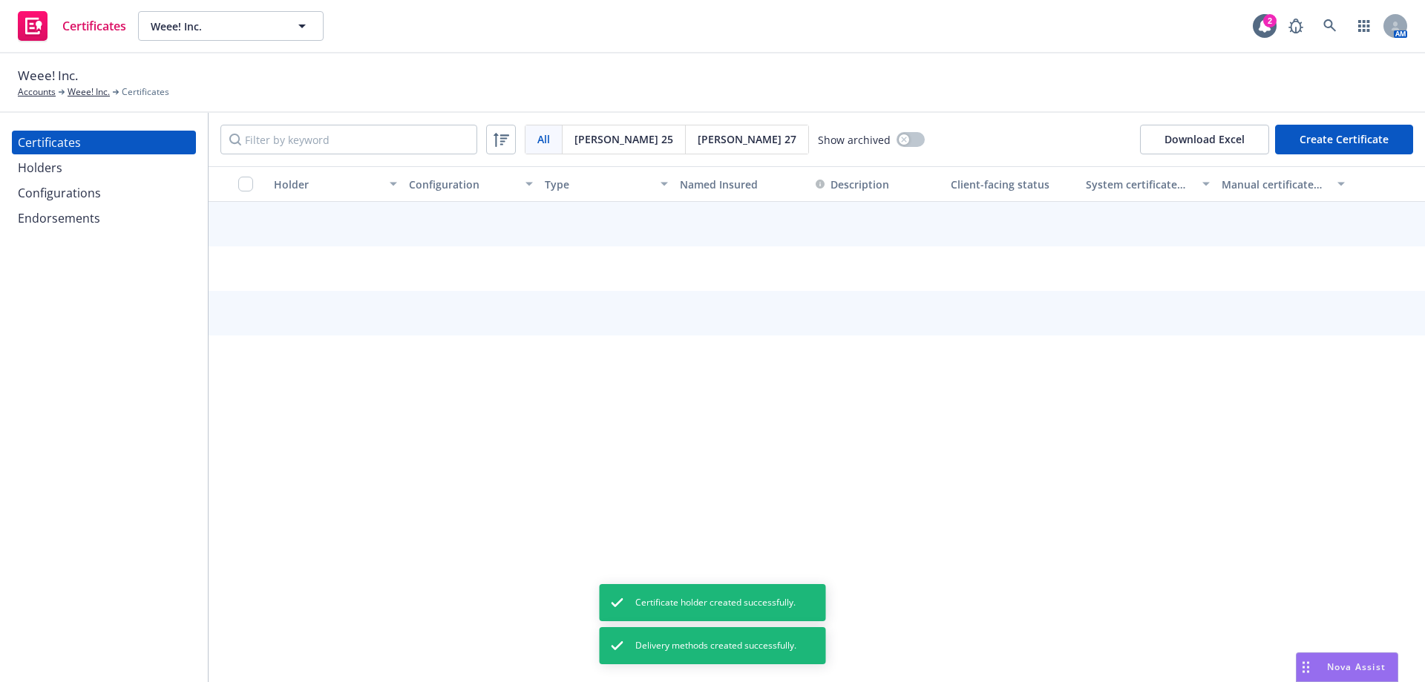
click at [1305, 135] on button "Create Certificate" at bounding box center [1344, 140] width 138 height 30
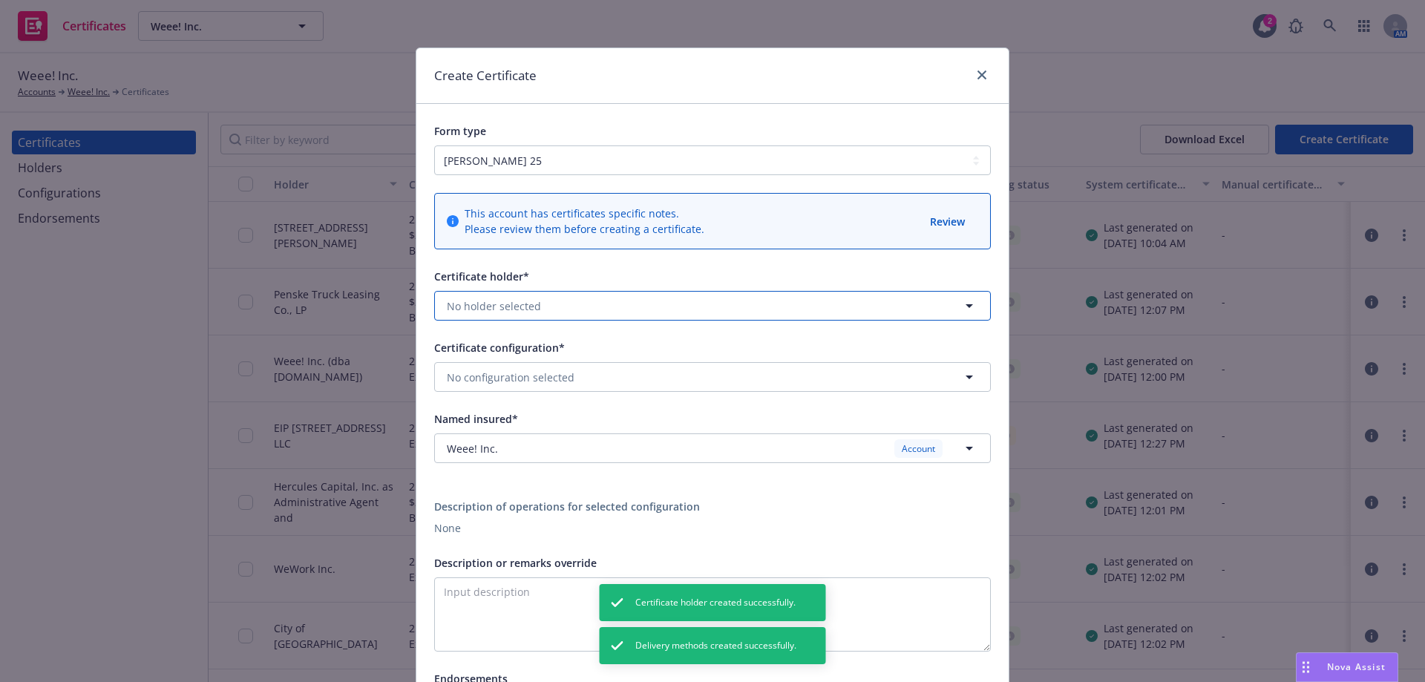
click at [522, 311] on span "No holder selected" at bounding box center [494, 306] width 94 height 16
type input "wes"
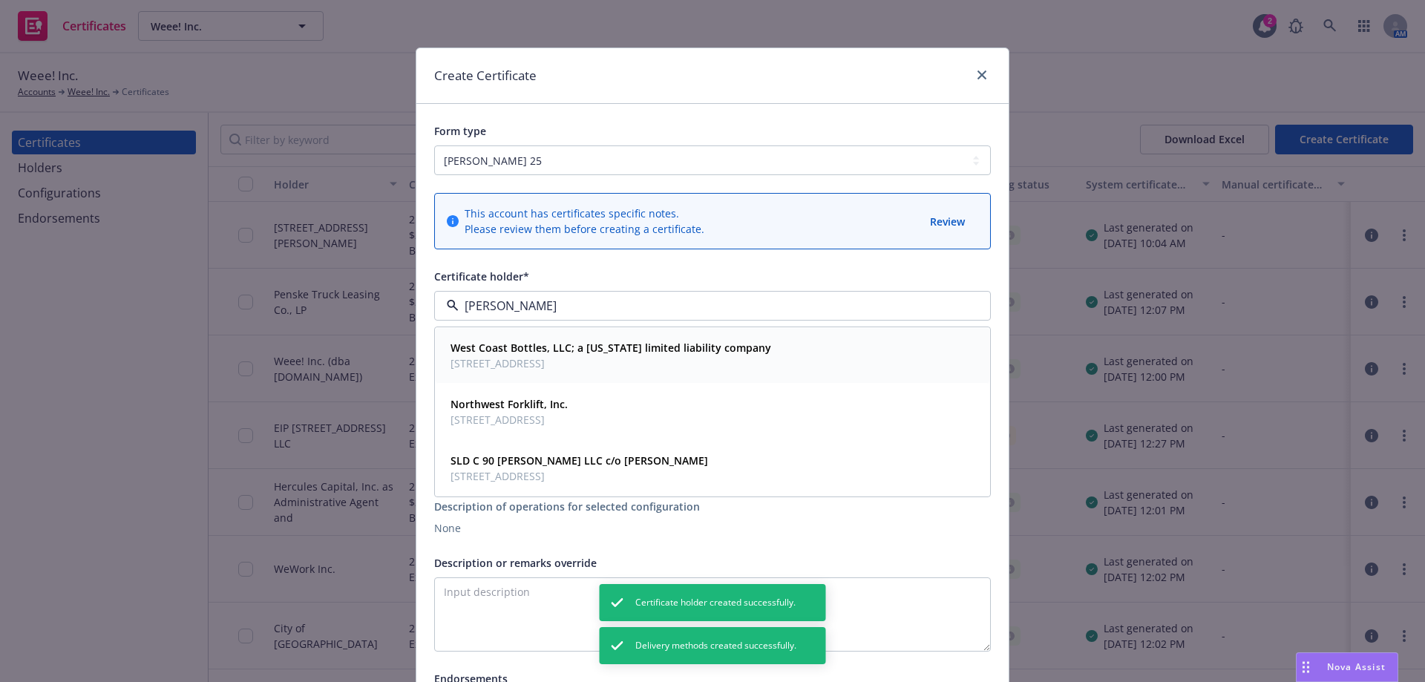
click at [500, 358] on span "2314 Inverness Pl, El Dorado Hills, CA, 95762, USA" at bounding box center [610, 363] width 321 height 16
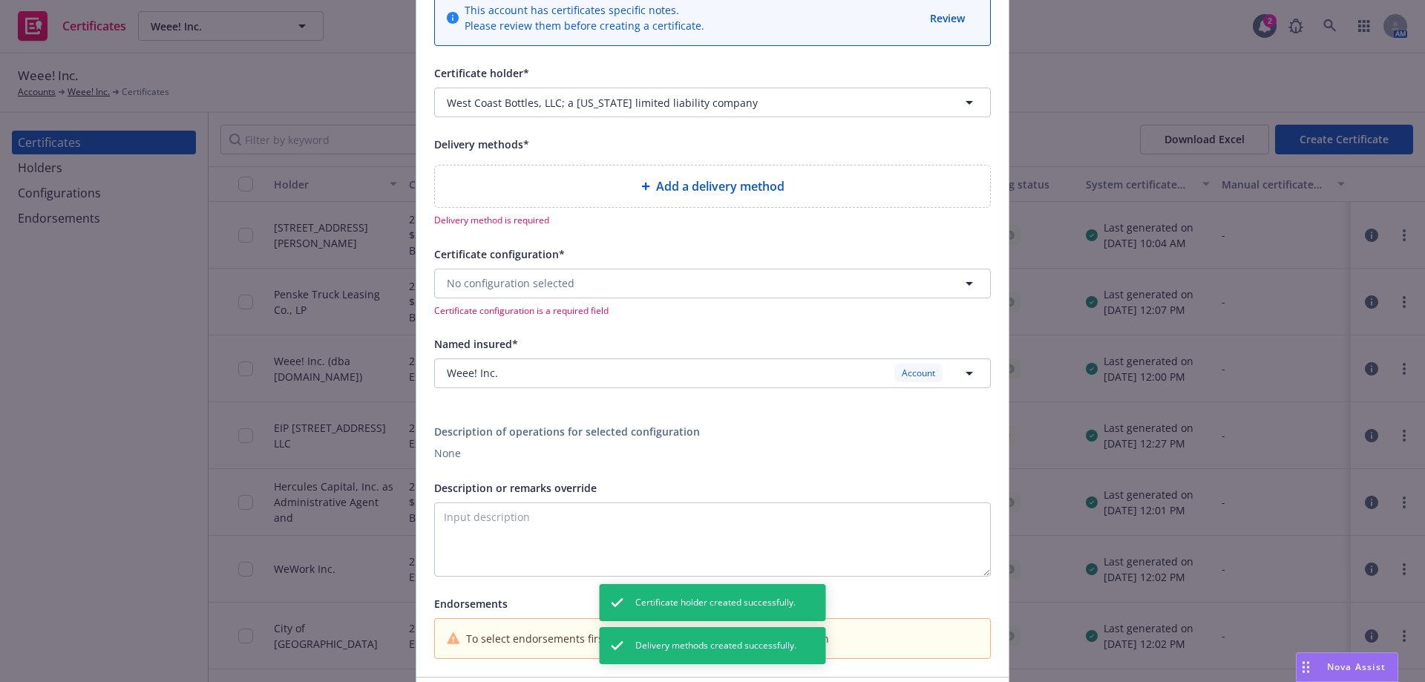
scroll to position [223, 0]
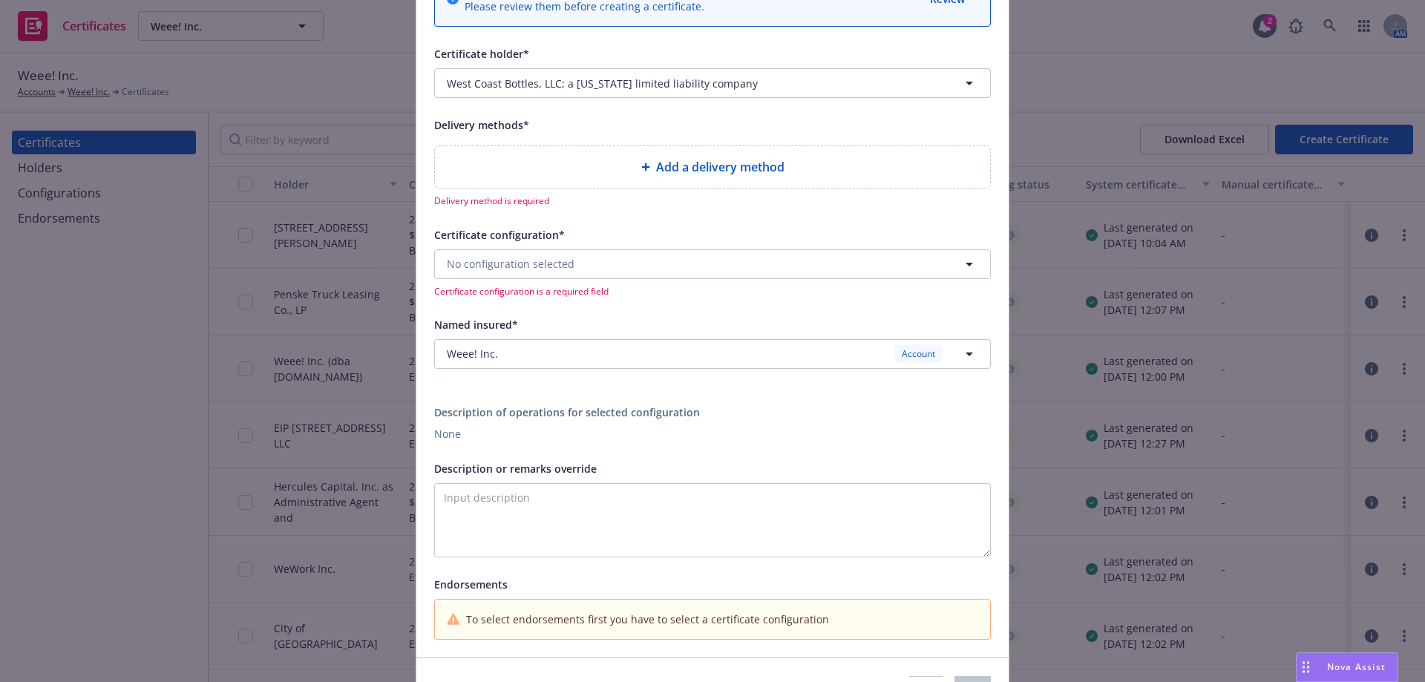
click at [754, 163] on span "Add a delivery method" at bounding box center [720, 167] width 128 height 18
select select "EMAIL"
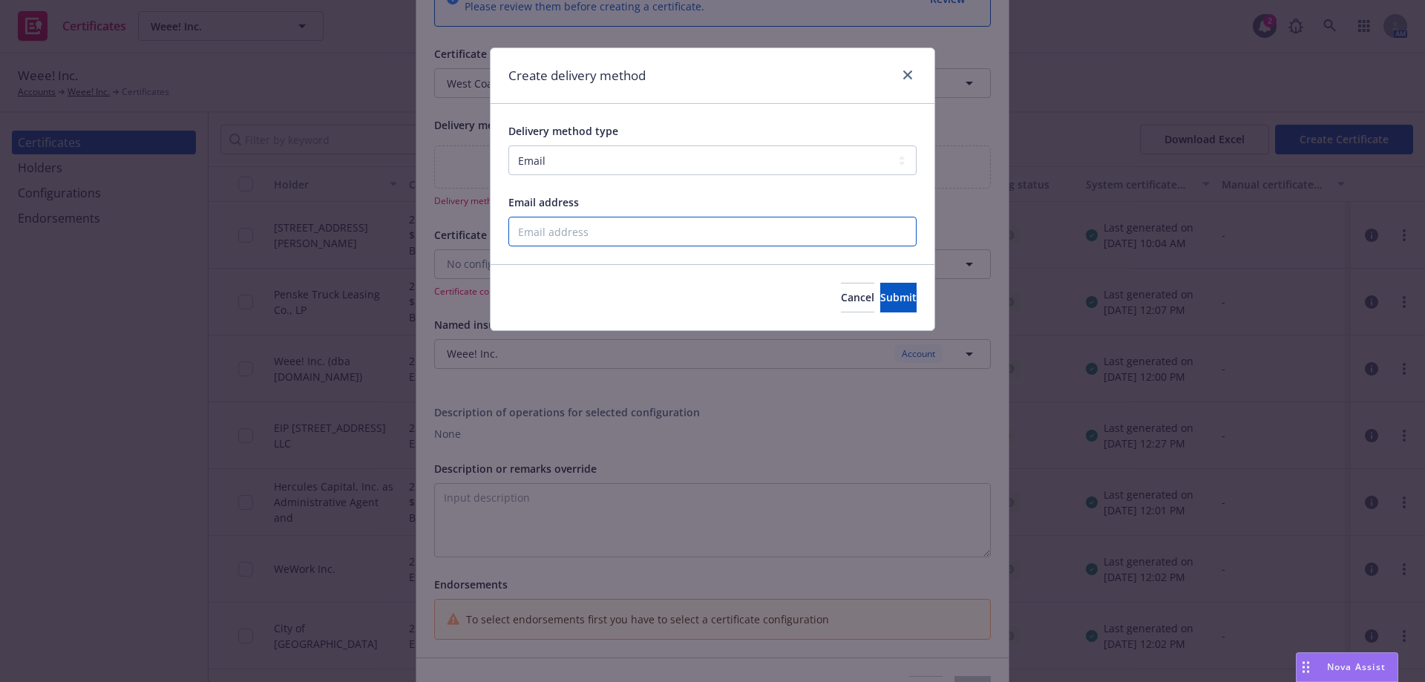
click at [655, 226] on input "Email address" at bounding box center [712, 232] width 408 height 30
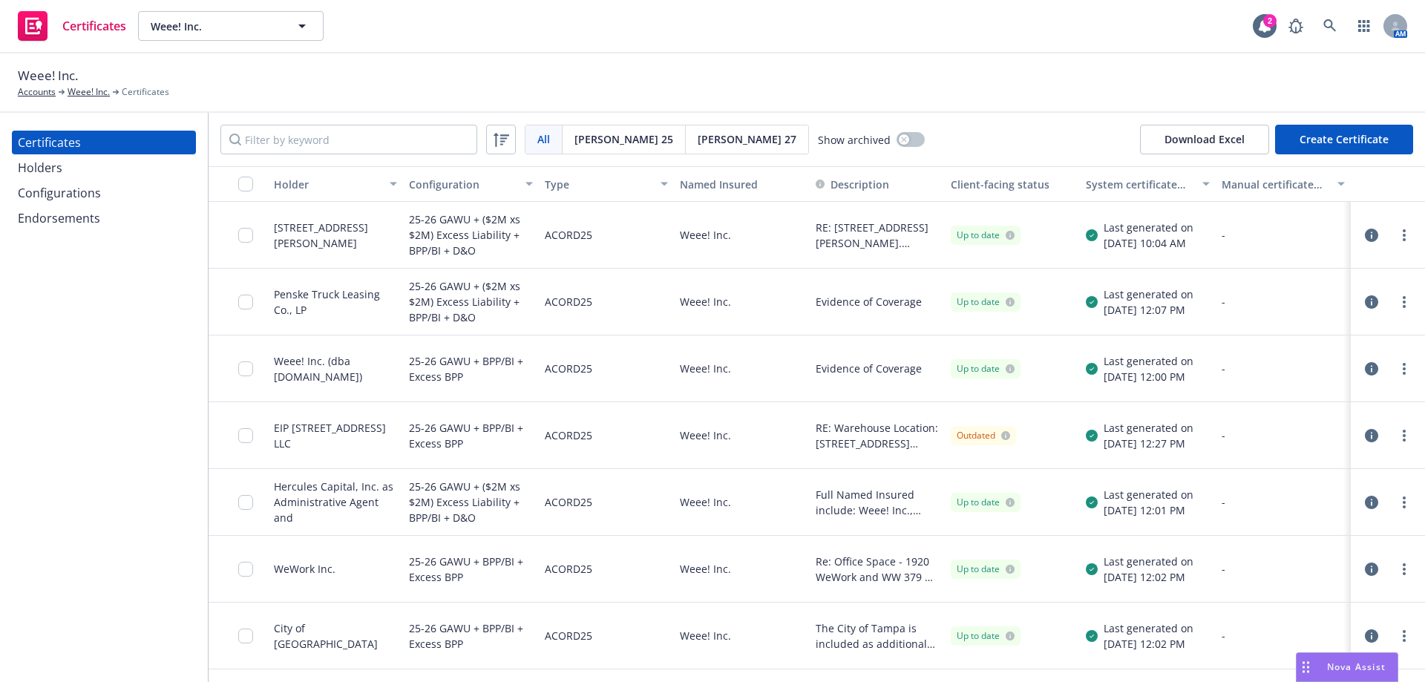
click at [1365, 241] on icon "button" at bounding box center [1371, 235] width 13 height 13
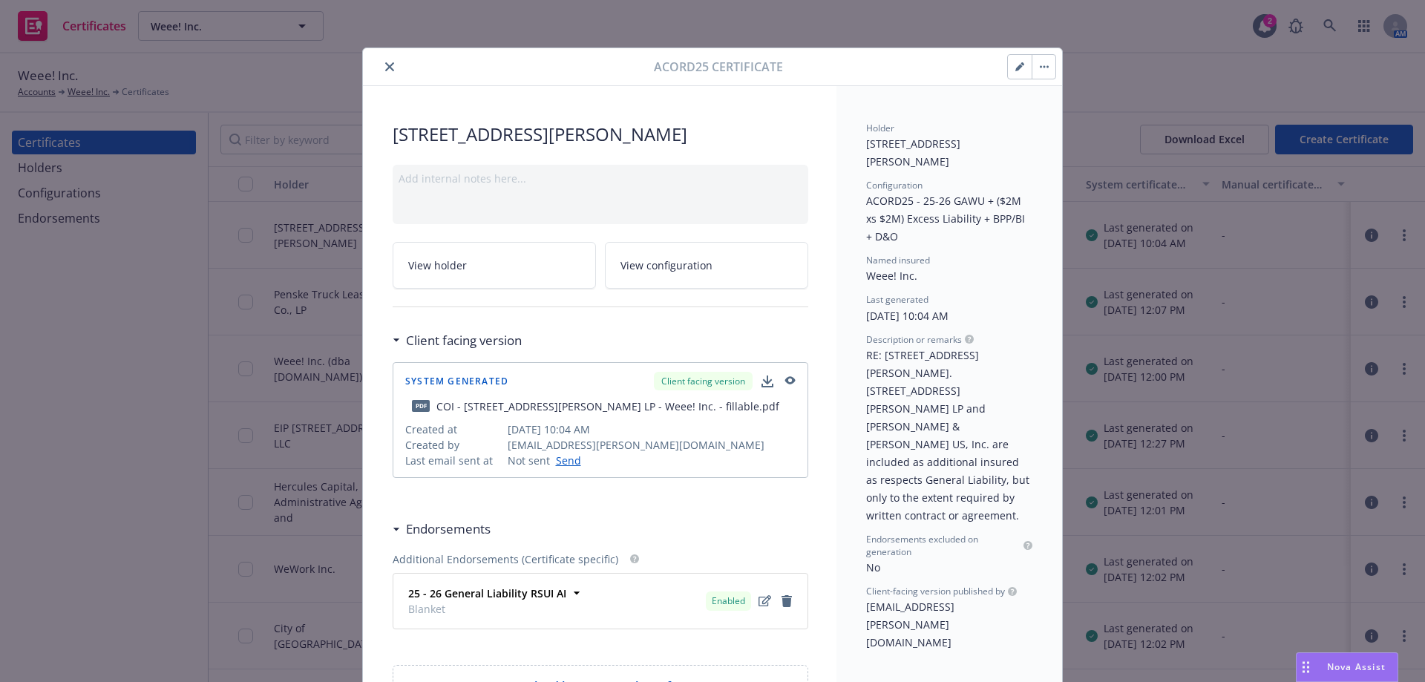
click at [1017, 62] on button "button" at bounding box center [1020, 67] width 24 height 24
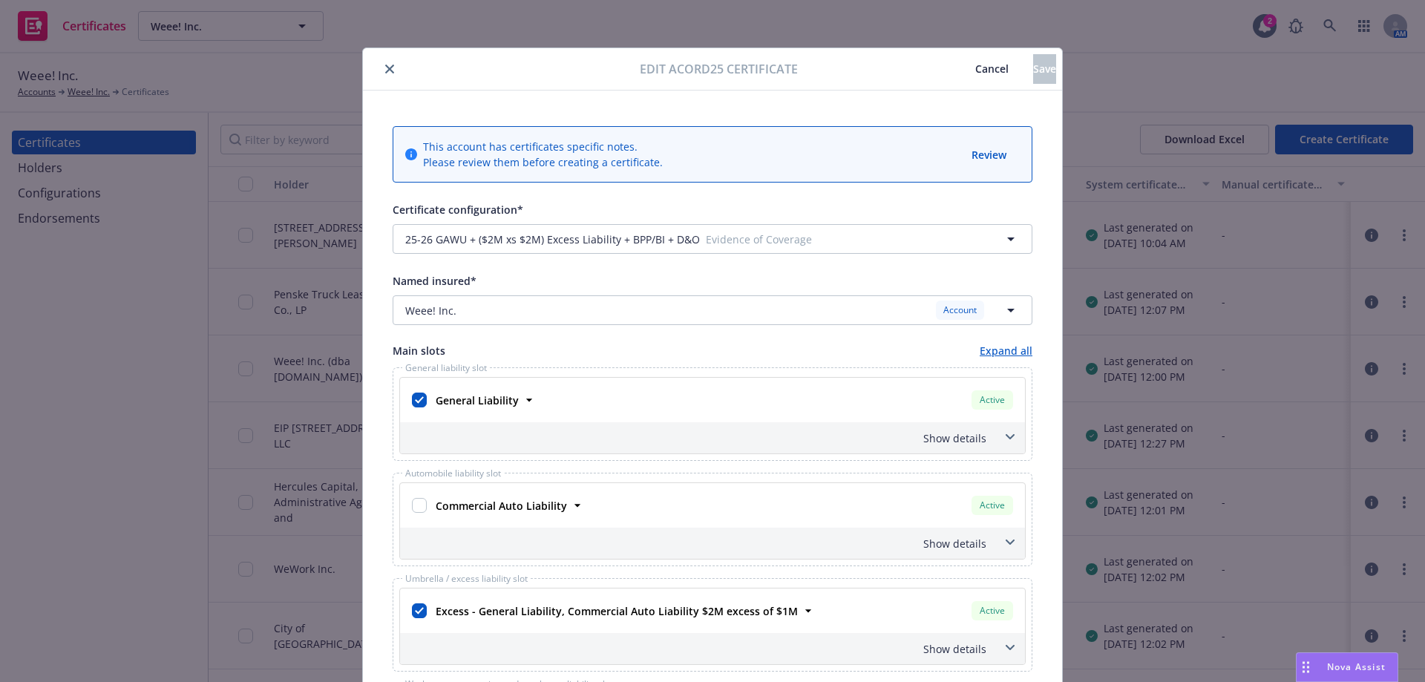
click at [385, 68] on icon "close" at bounding box center [389, 69] width 9 height 9
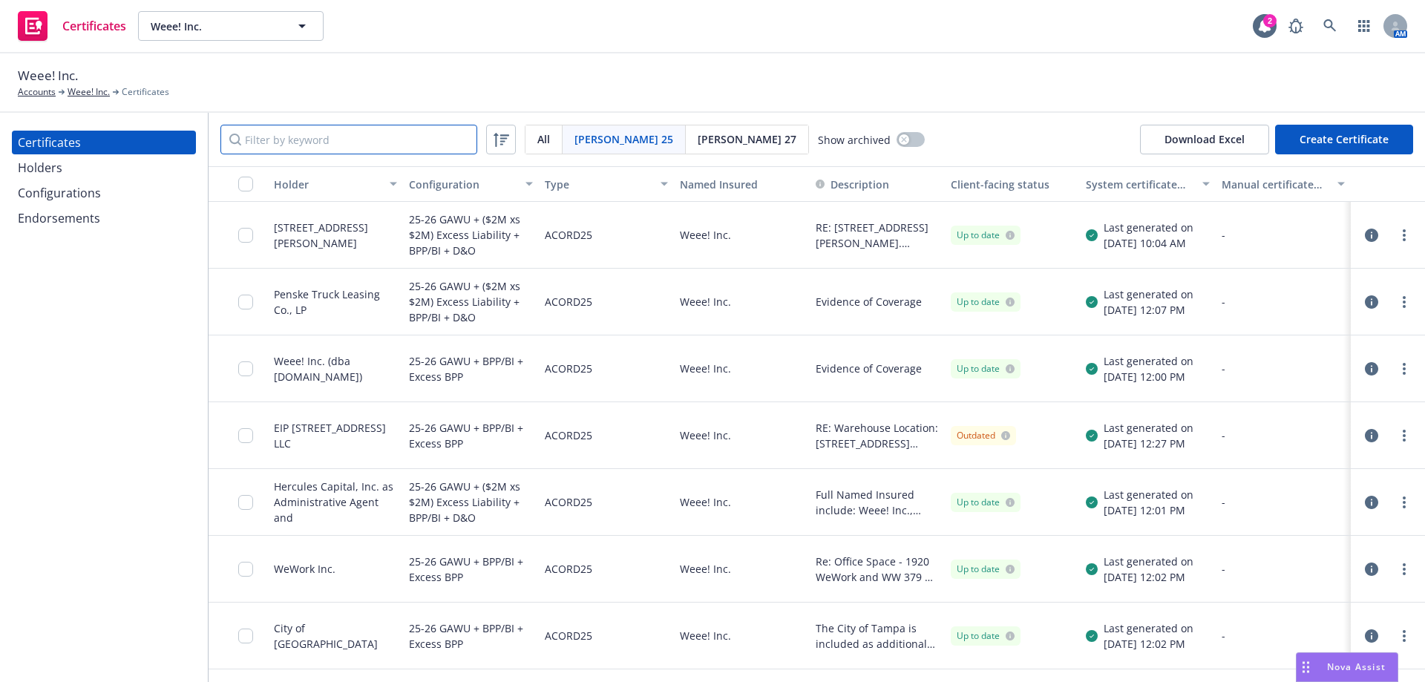
click at [326, 142] on input "Filter by keyword" at bounding box center [348, 140] width 257 height 30
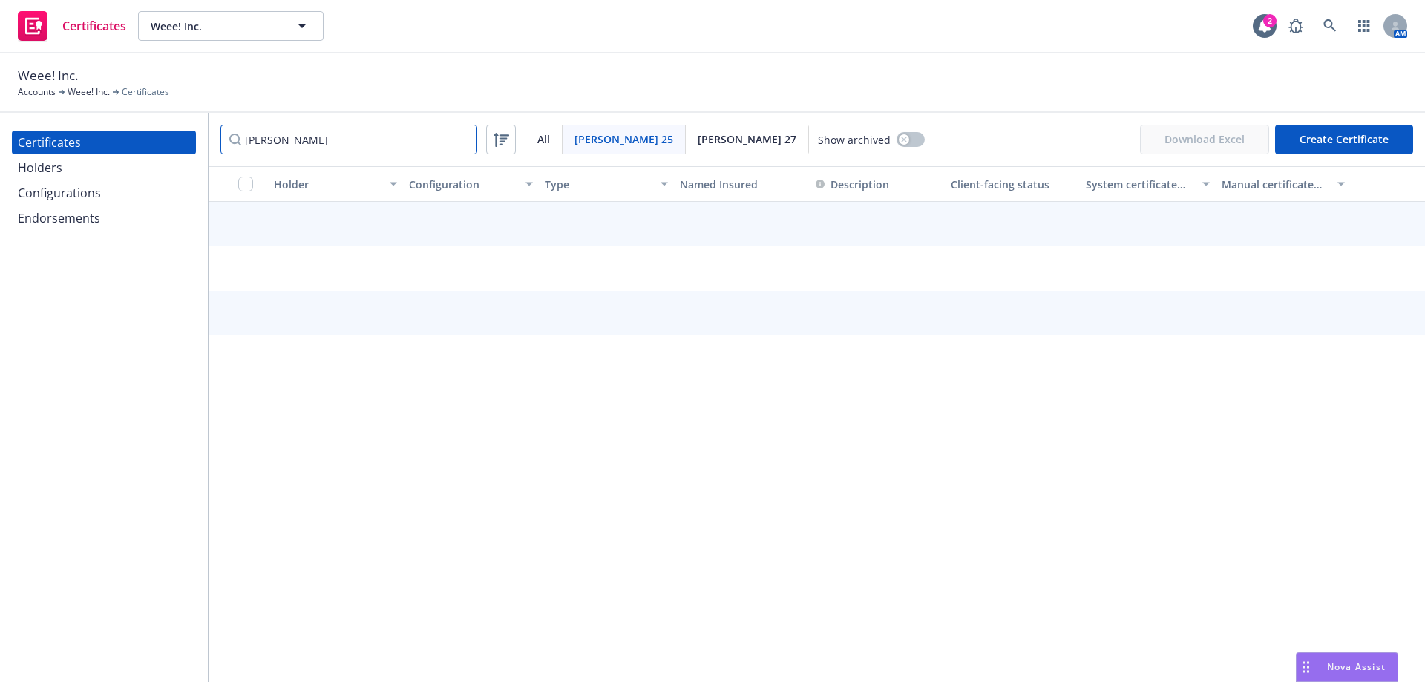
type input "west"
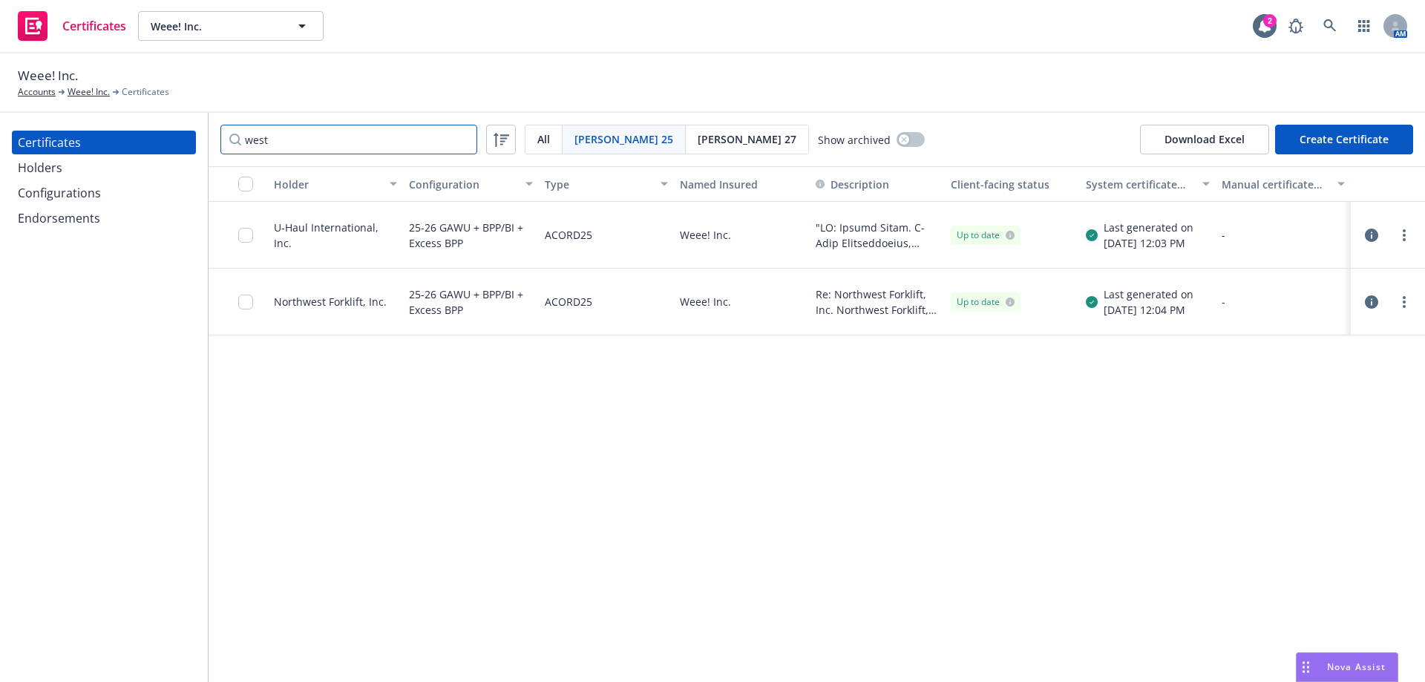
drag, startPoint x: 291, startPoint y: 148, endPoint x: 200, endPoint y: 148, distance: 90.5
click at [200, 148] on div "Certificates Holders Configurations Endorsements west Acord 25 All Acord 25 Aco…" at bounding box center [712, 397] width 1425 height 569
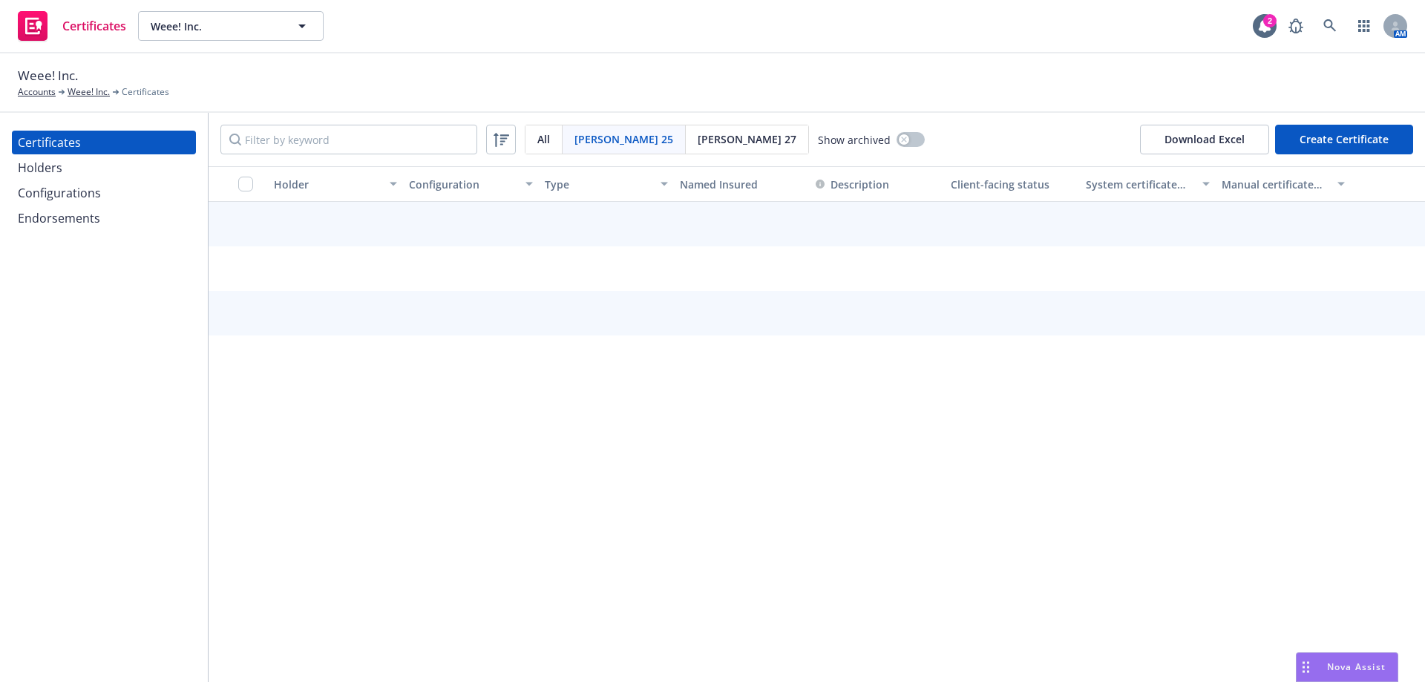
click at [1386, 134] on button "Create Certificate" at bounding box center [1344, 140] width 138 height 30
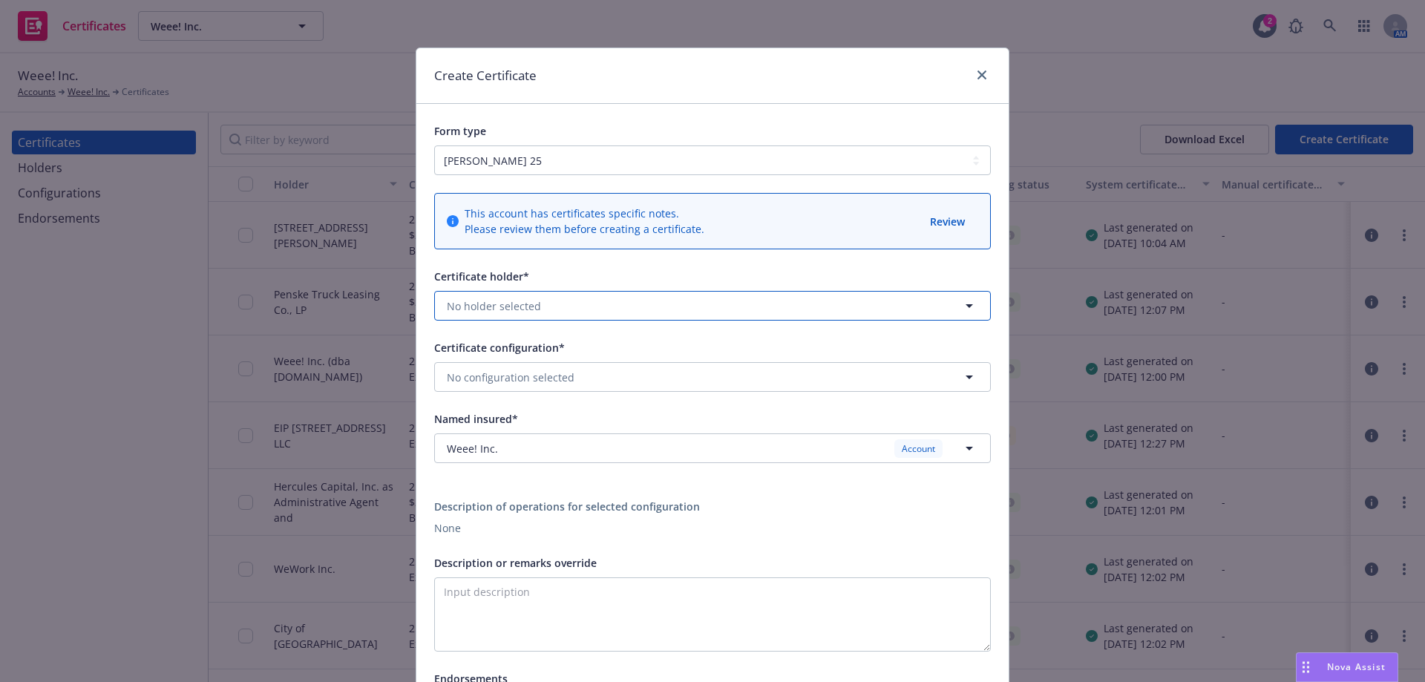
click at [505, 298] on span "No holder selected" at bounding box center [494, 306] width 94 height 16
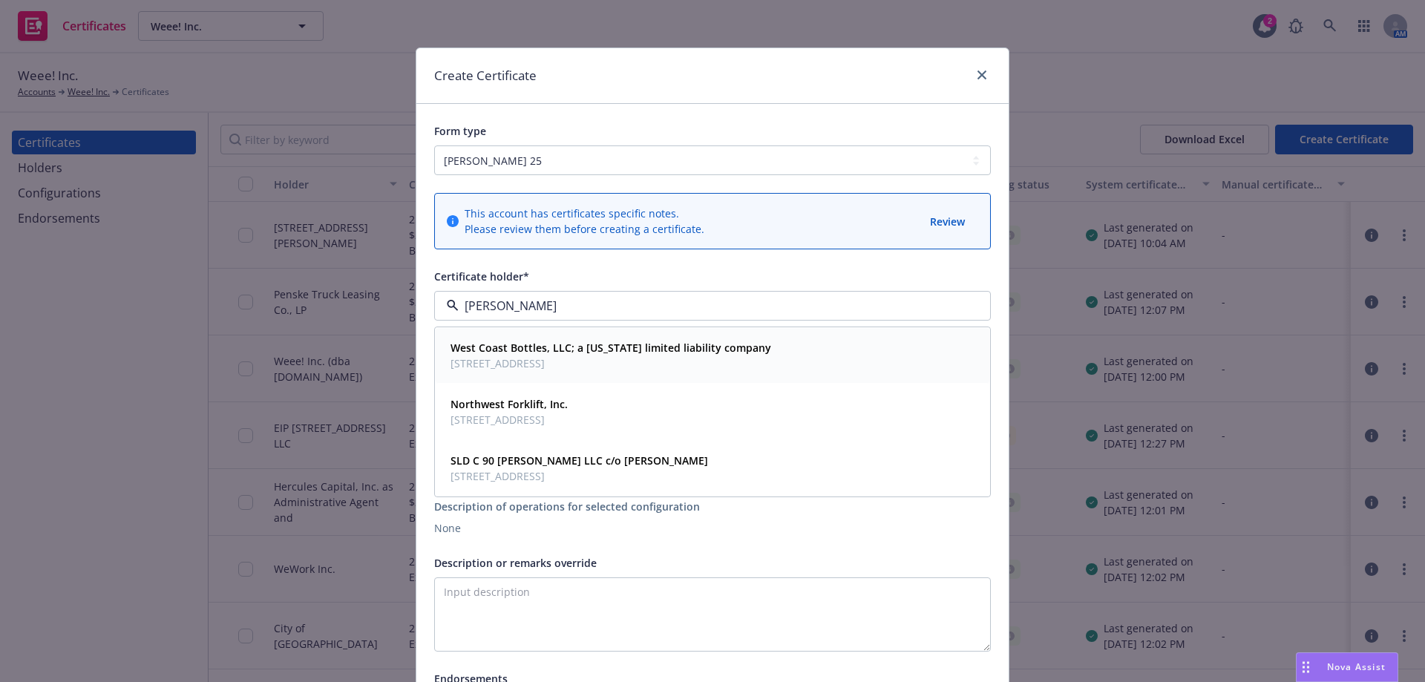
type input "west"
click at [512, 352] on strong "West Coast Bottles, LLC; a California limited liability company" at bounding box center [610, 348] width 321 height 14
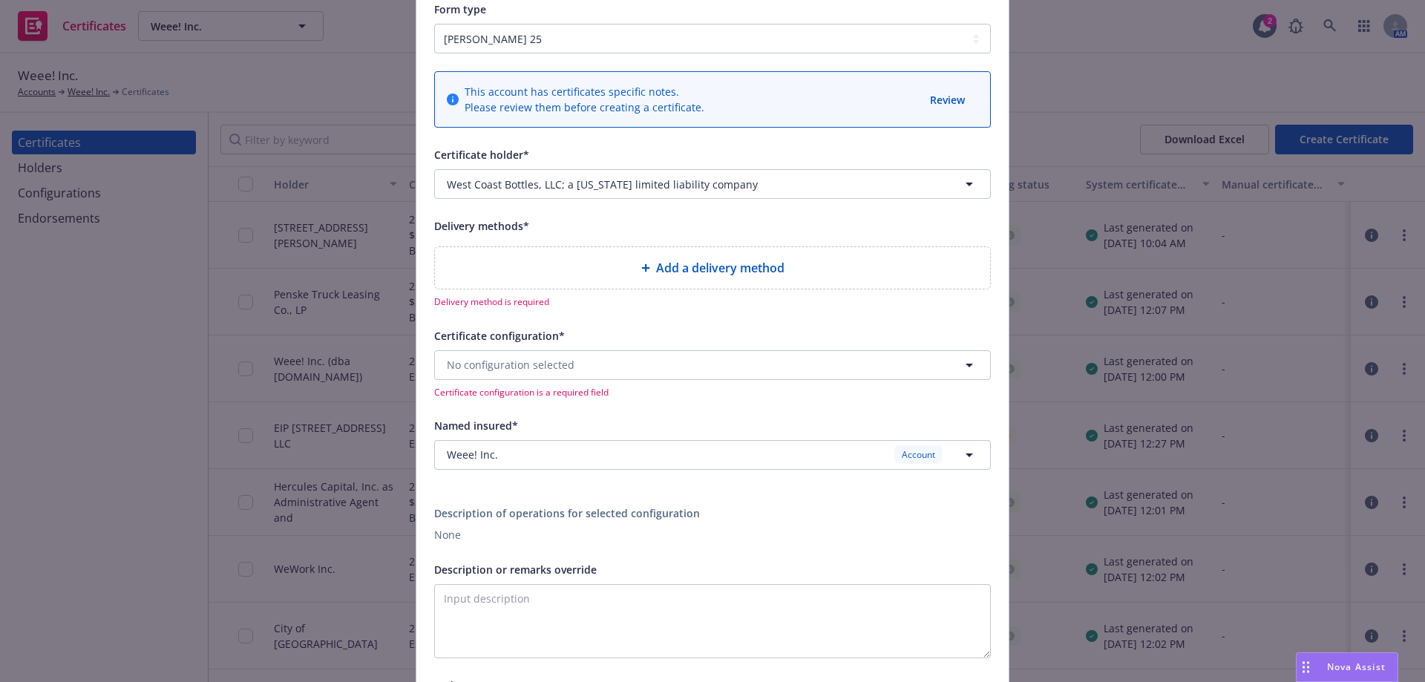
scroll to position [148, 0]
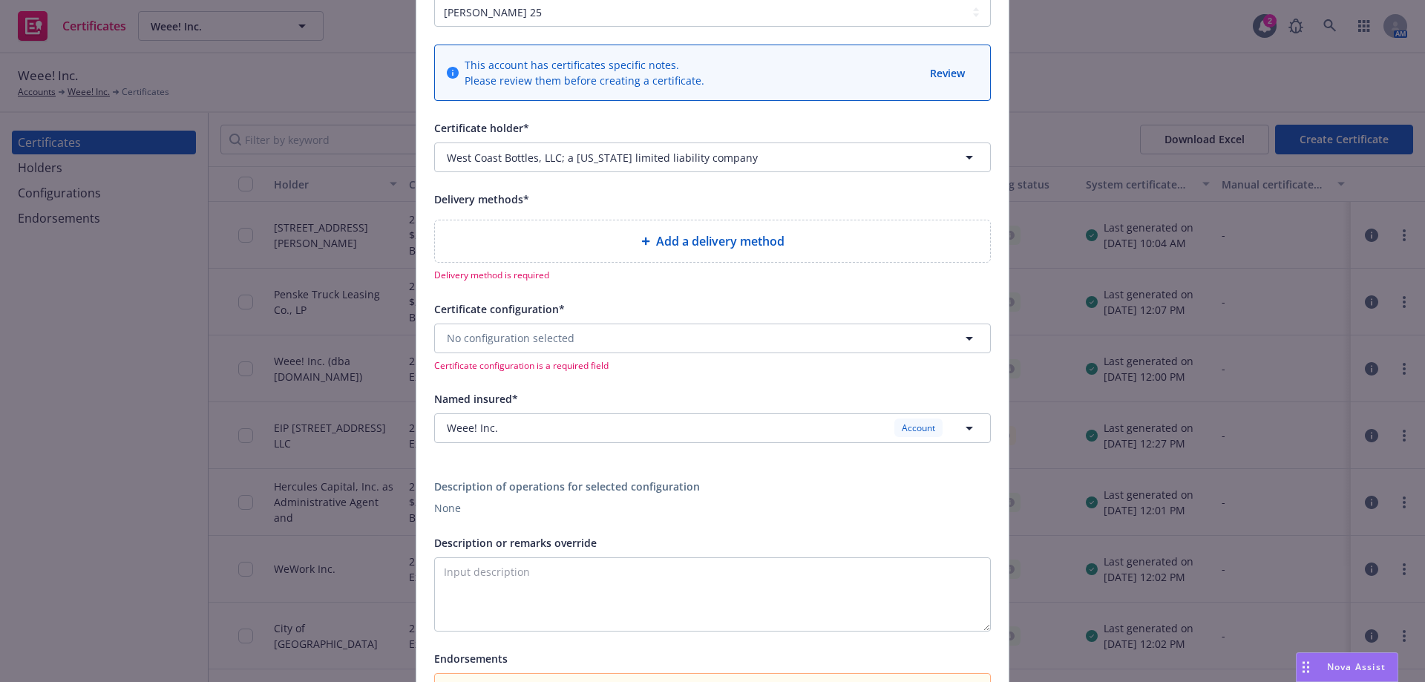
click at [685, 237] on span "Add a delivery method" at bounding box center [720, 241] width 128 height 18
select select "EMAIL"
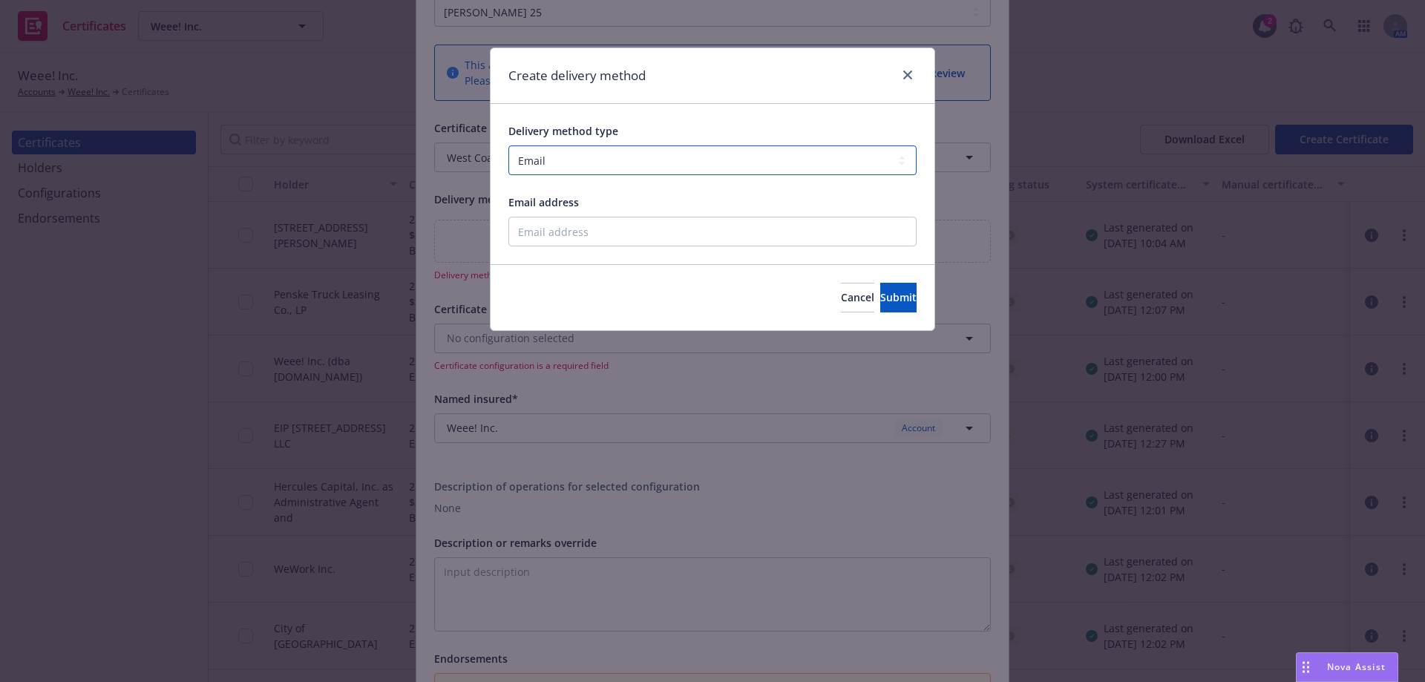
click at [724, 158] on select "Select delivery method type Email Mail Fax Upload to Compliance Website" at bounding box center [712, 160] width 408 height 30
click at [508, 145] on select "Select delivery method type Email Mail Fax Upload to Compliance Website" at bounding box center [712, 160] width 408 height 30
click at [880, 293] on span "Submit" at bounding box center [898, 297] width 36 height 14
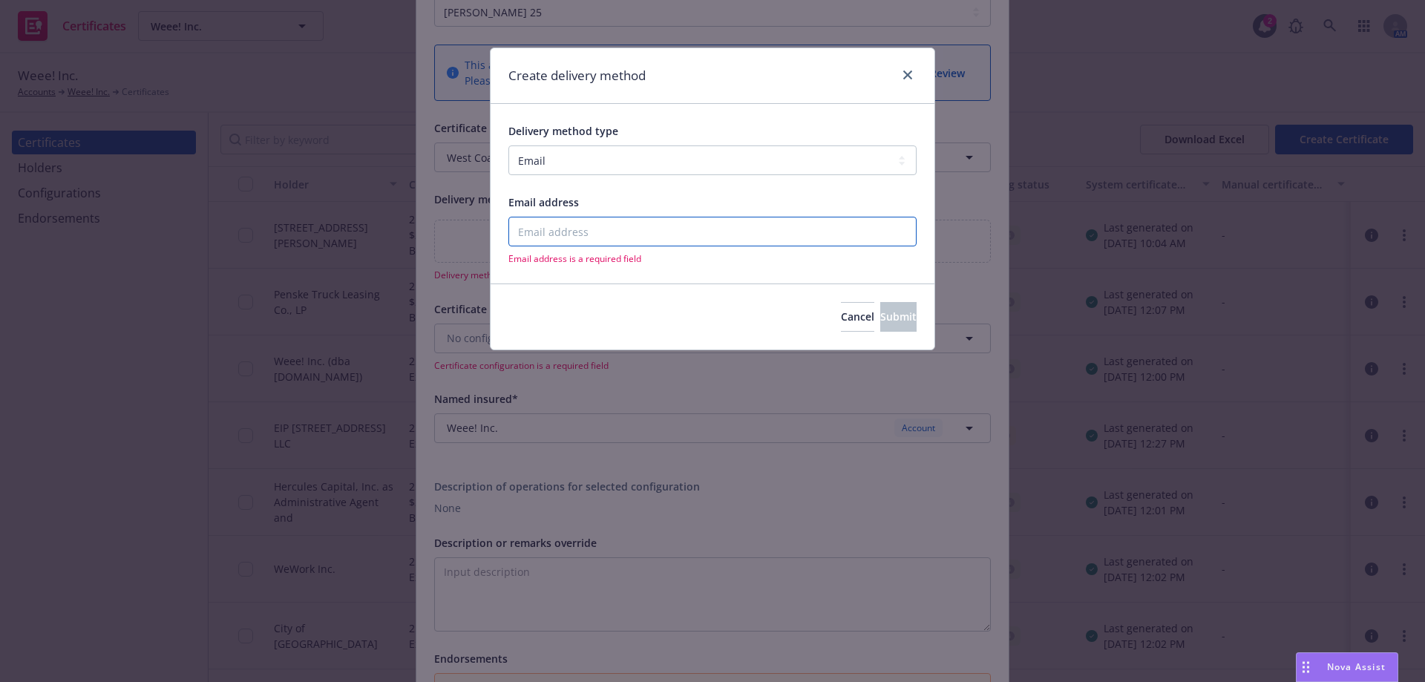
click at [655, 244] on input "Email address" at bounding box center [712, 232] width 408 height 30
click at [661, 158] on select "Select delivery method type Email Mail Fax Upload to Compliance Website" at bounding box center [712, 160] width 408 height 30
click at [674, 88] on div "Create delivery method" at bounding box center [713, 76] width 444 height 56
click at [841, 324] on button "Cancel" at bounding box center [857, 317] width 33 height 30
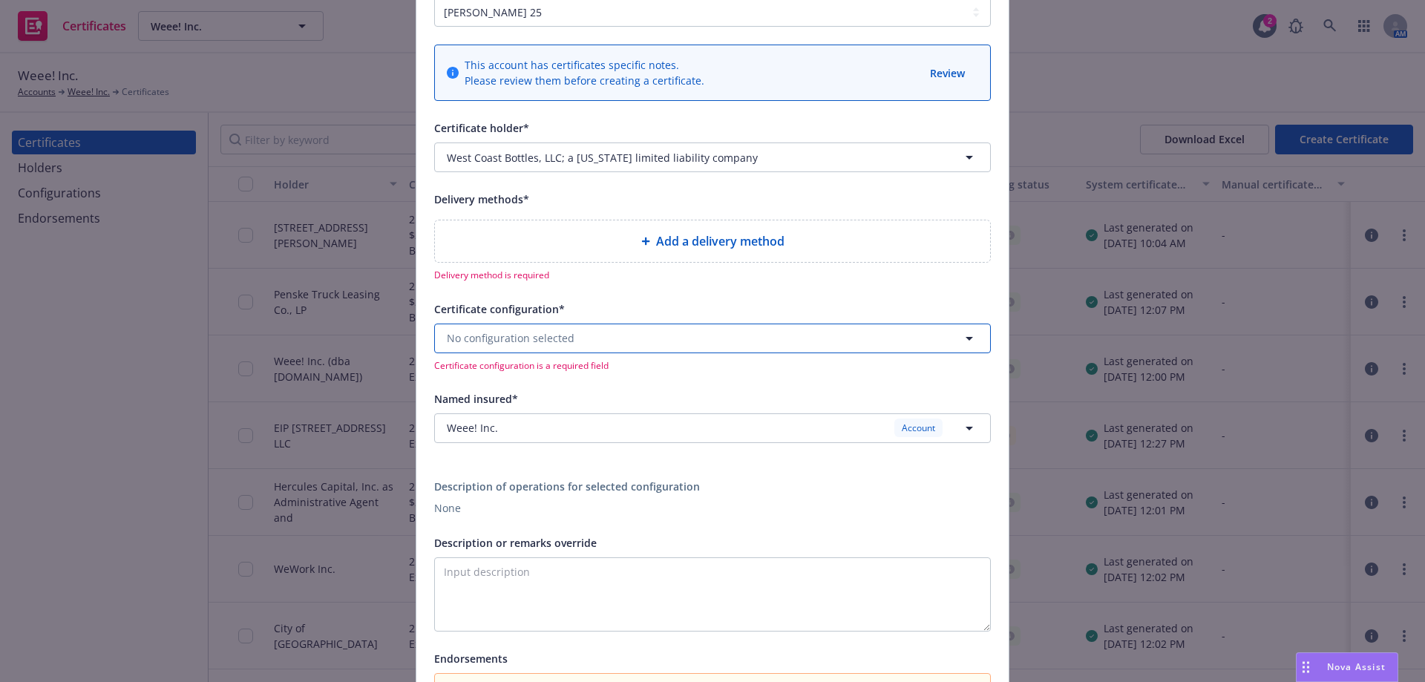
click at [572, 341] on button "No configuration selected" at bounding box center [712, 339] width 557 height 30
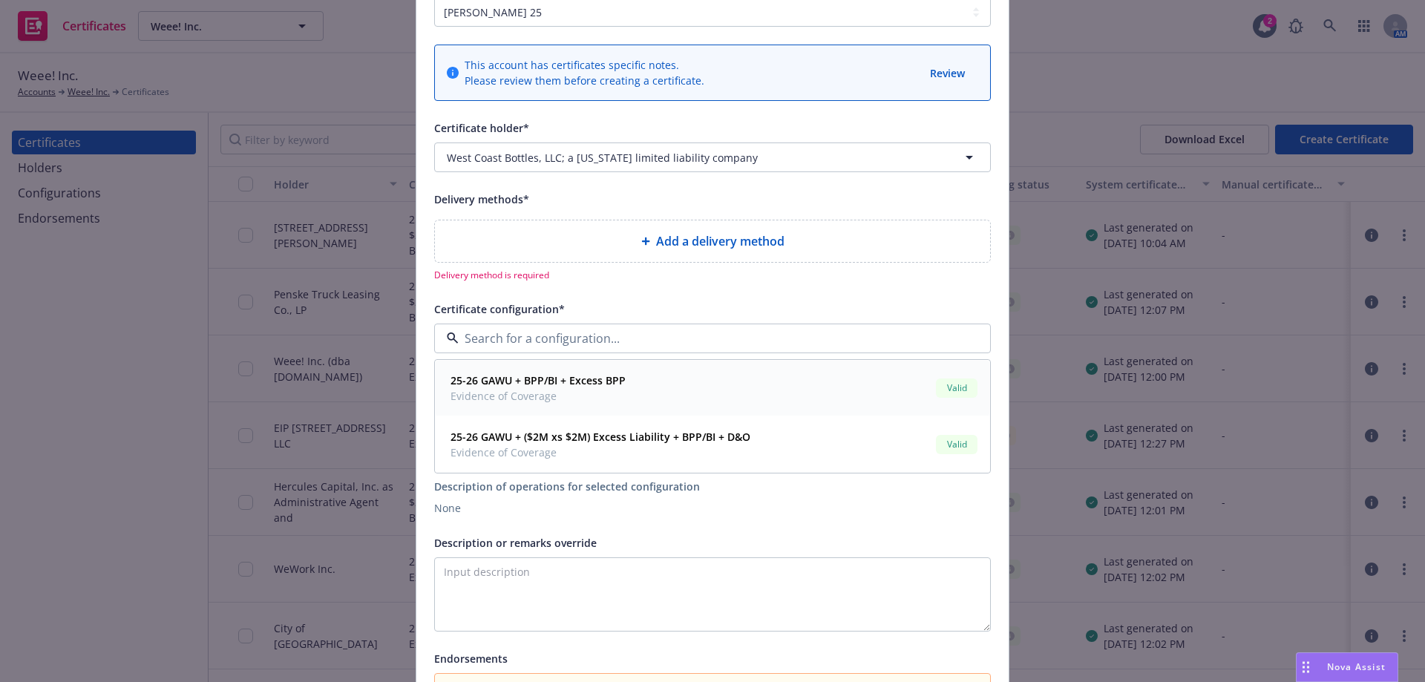
click at [538, 388] on span "Evidence of Coverage" at bounding box center [537, 396] width 175 height 16
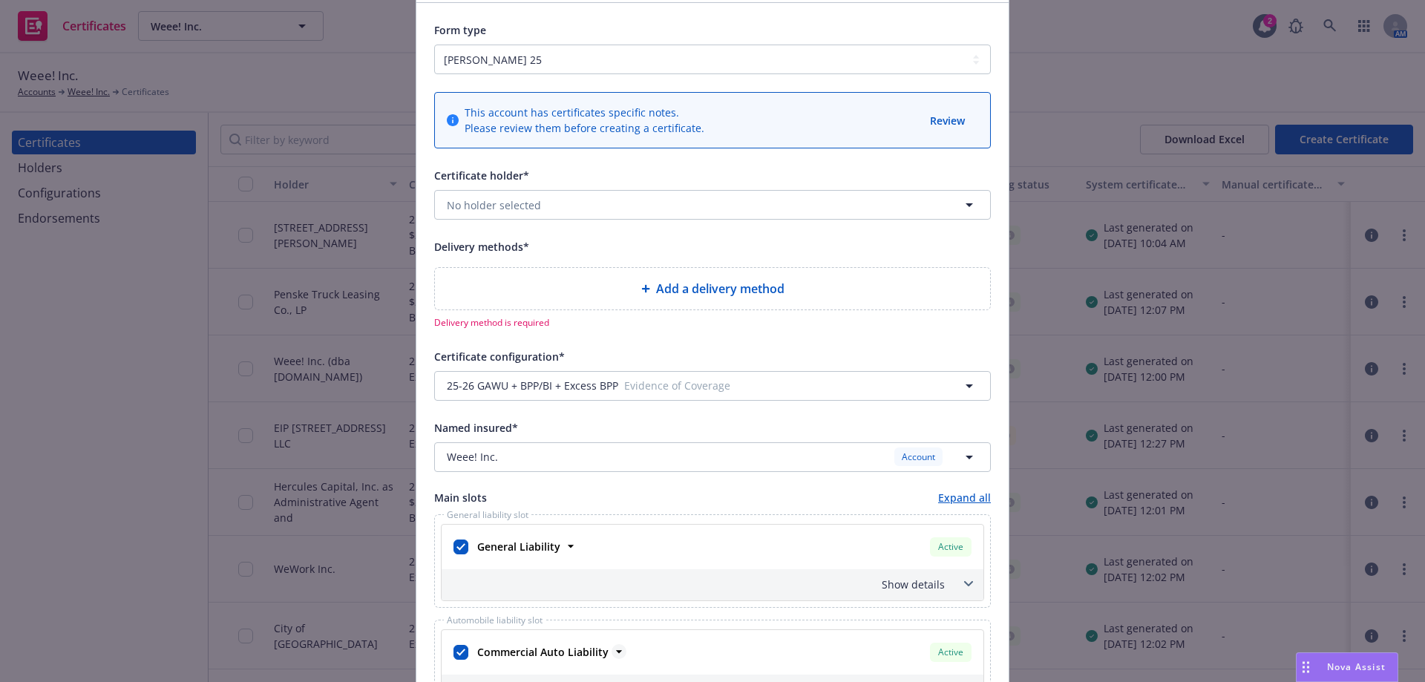
scroll to position [74, 0]
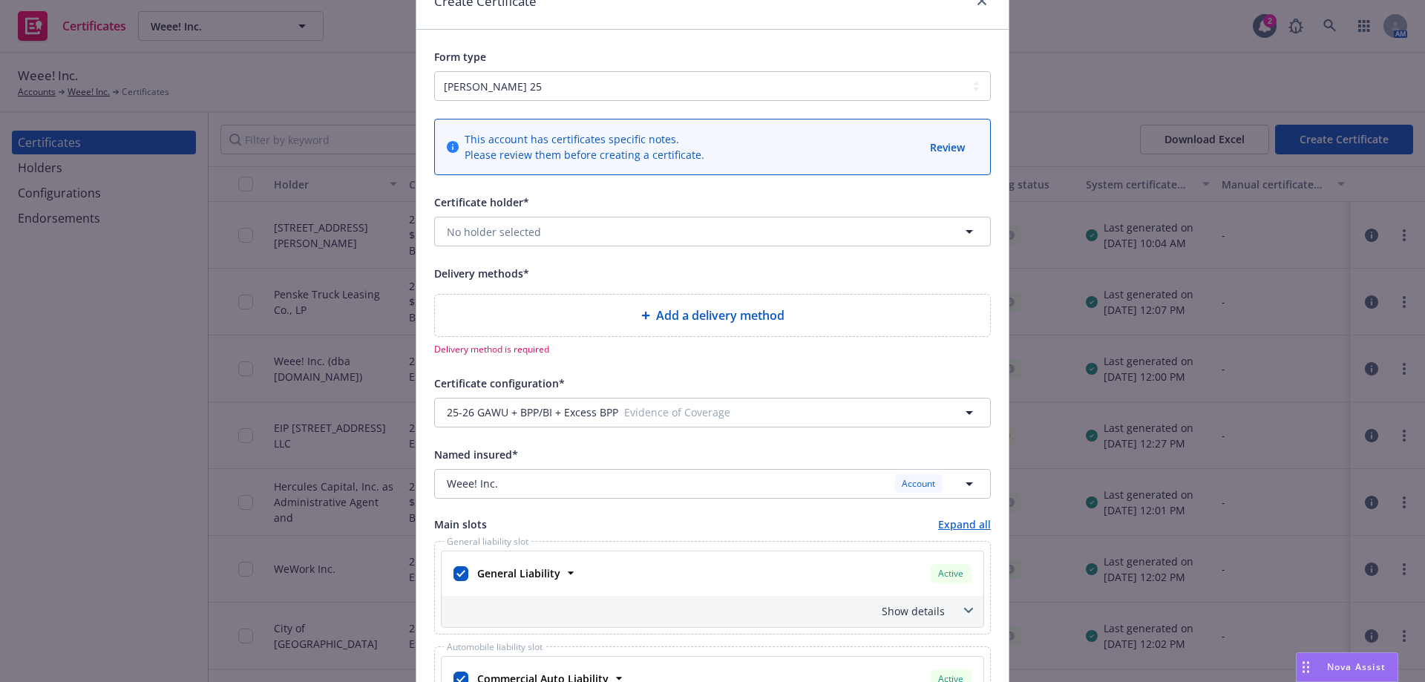
click at [574, 318] on div "Add a delivery method" at bounding box center [712, 315] width 531 height 18
select select "EMAIL"
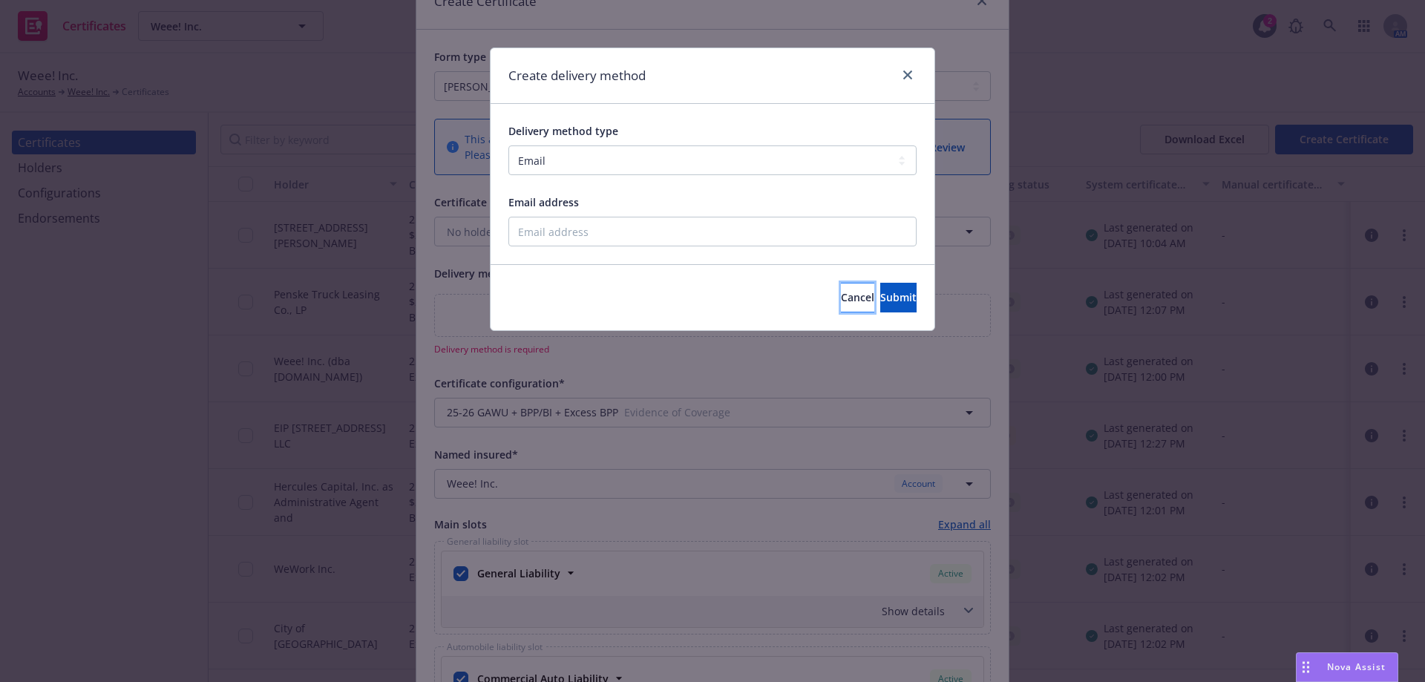
click at [841, 304] on span "Cancel" at bounding box center [857, 297] width 33 height 14
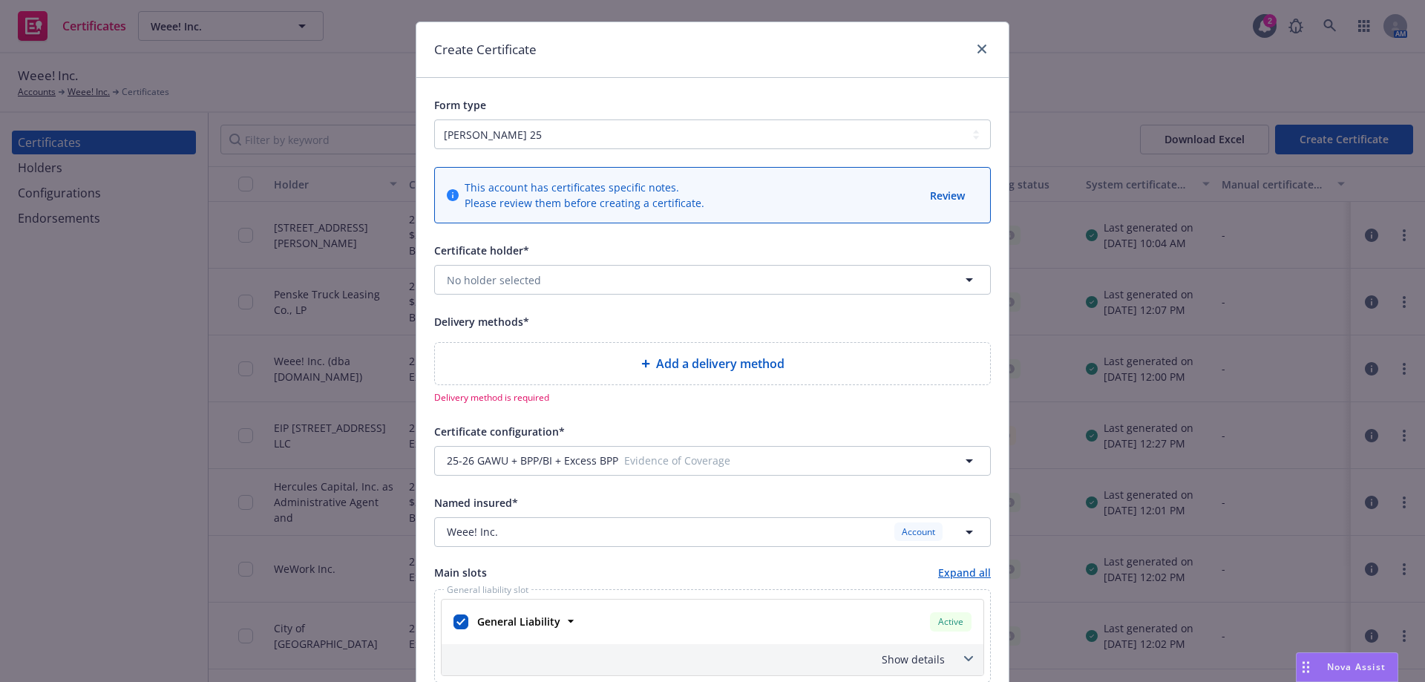
scroll to position [0, 0]
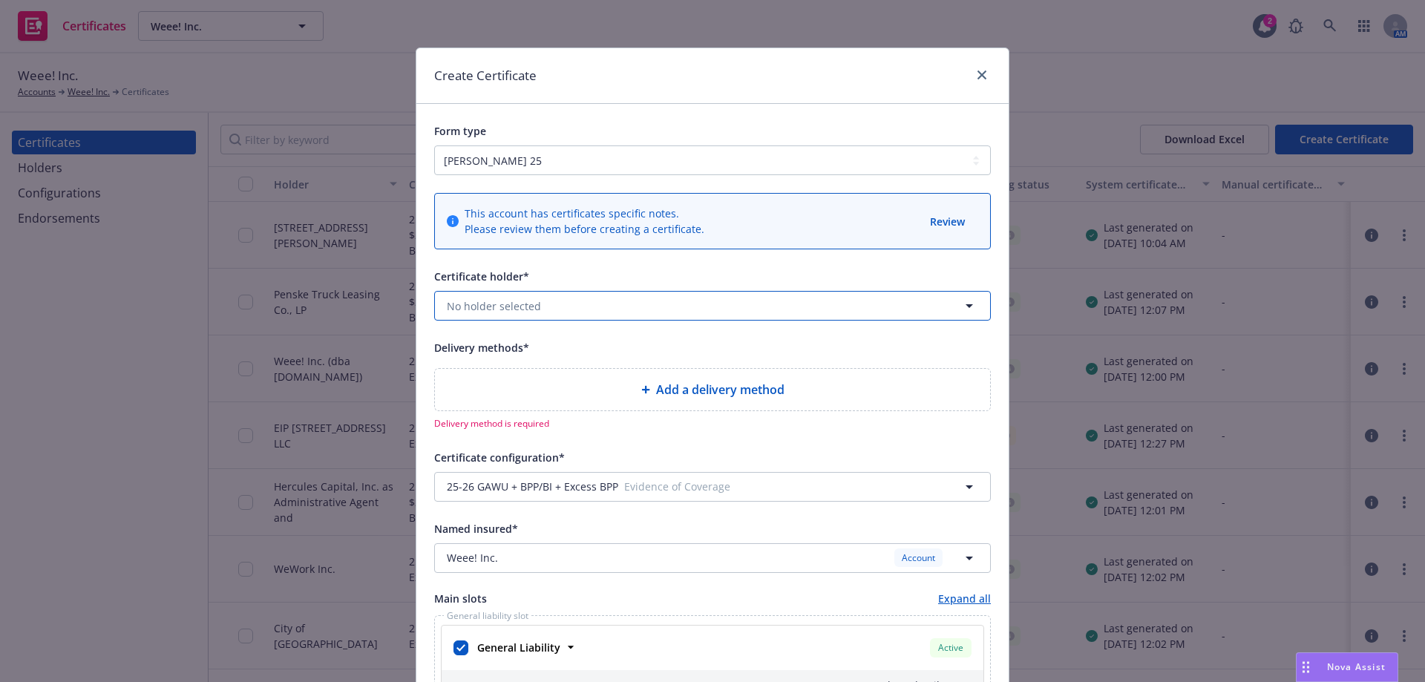
click at [765, 311] on button "No holder selected" at bounding box center [712, 306] width 557 height 30
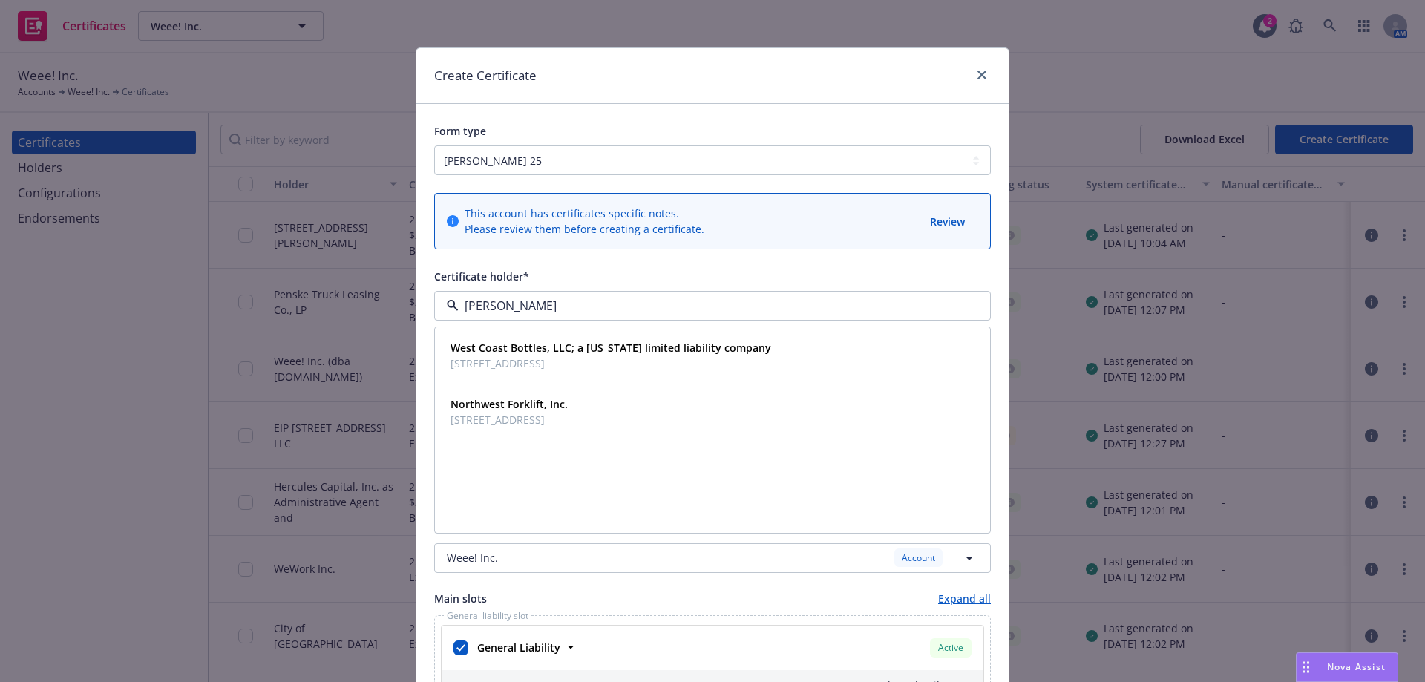
type input "west"
click at [671, 358] on span "2314 Inverness Pl, El Dorado Hills, CA, 95762, USA" at bounding box center [610, 363] width 321 height 16
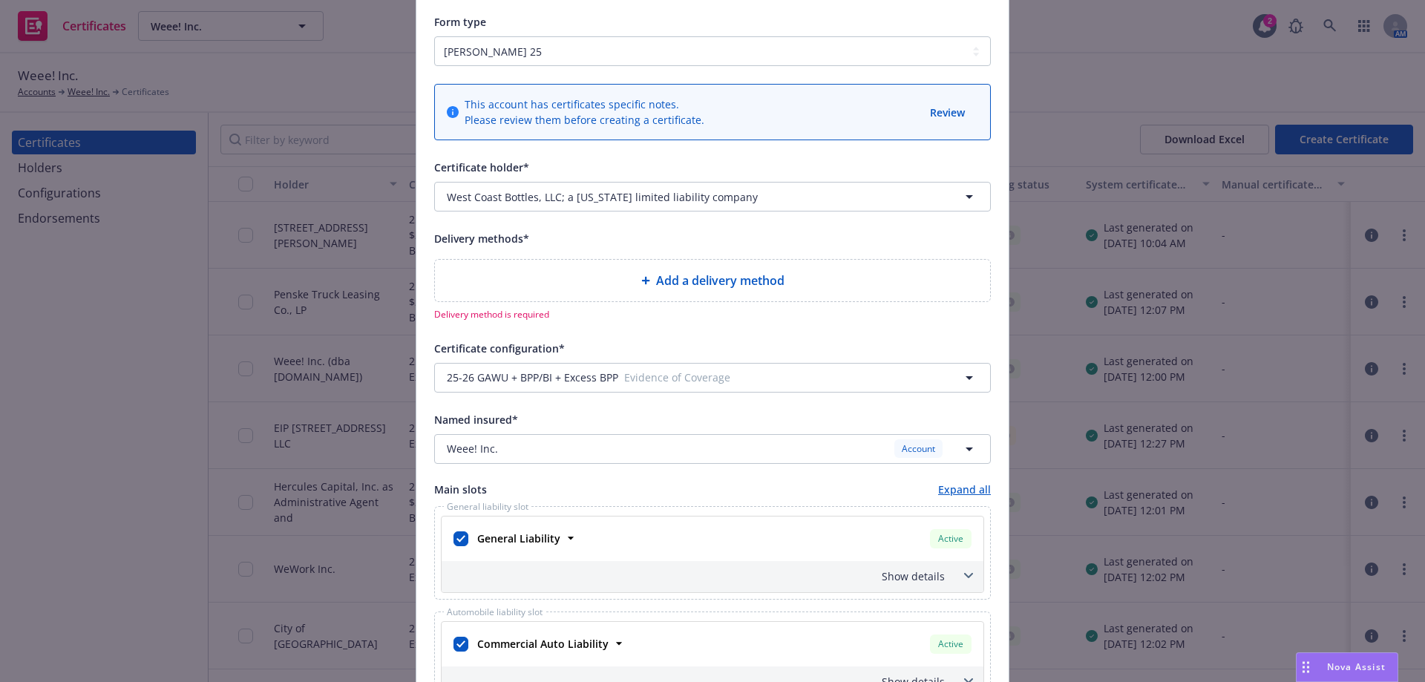
scroll to position [148, 0]
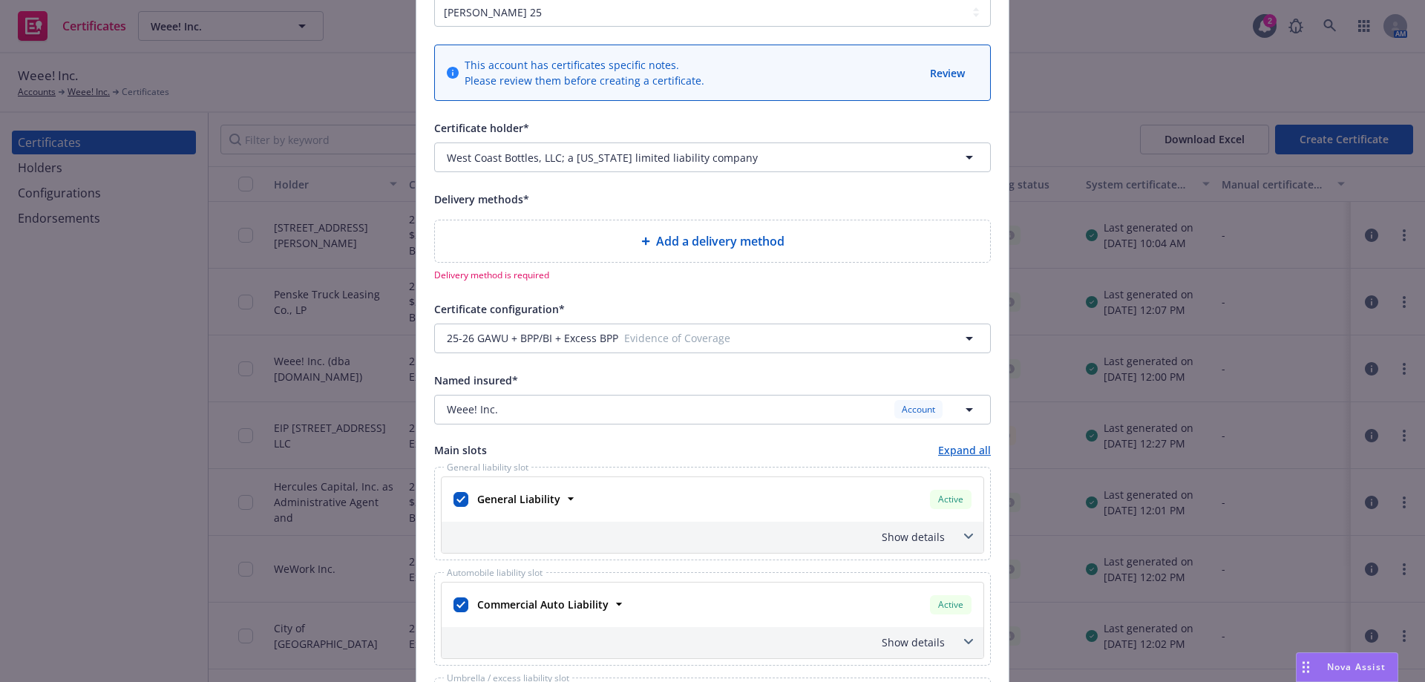
click at [686, 256] on div "Add a delivery method" at bounding box center [712, 241] width 555 height 42
select select "EMAIL"
